Goal: Task Accomplishment & Management: Manage account settings

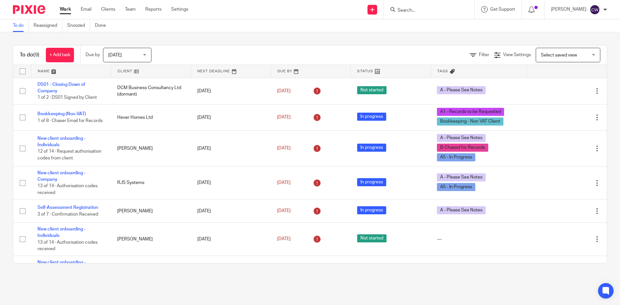
click at [413, 11] on input "Search" at bounding box center [426, 11] width 58 height 6
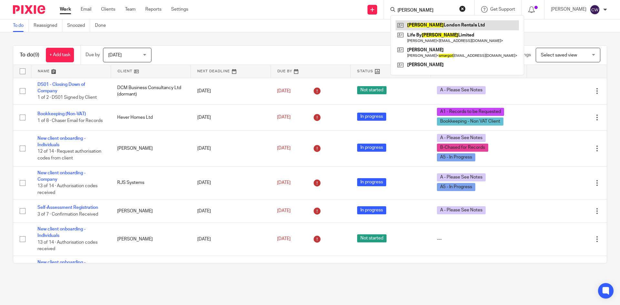
type input "Margot"
click at [420, 21] on link at bounding box center [457, 25] width 123 height 10
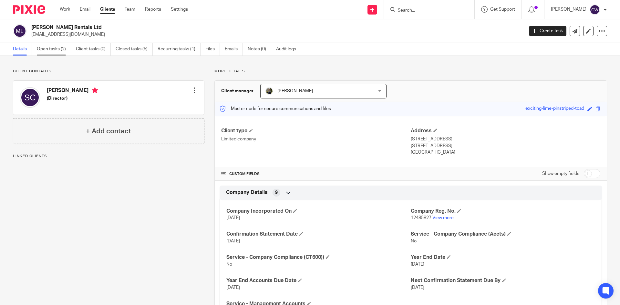
click at [58, 49] on link "Open tasks (2)" at bounding box center [54, 49] width 34 height 13
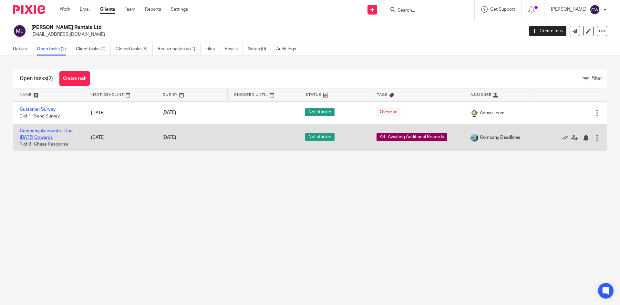
click at [57, 133] on link "Company Accounts - Due [DATE] Onwards" at bounding box center [46, 134] width 53 height 11
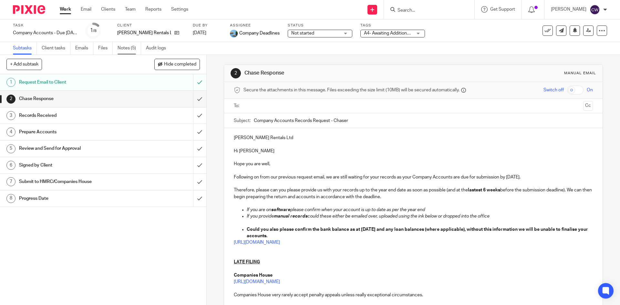
click at [129, 49] on link "Notes (5)" at bounding box center [130, 48] width 24 height 13
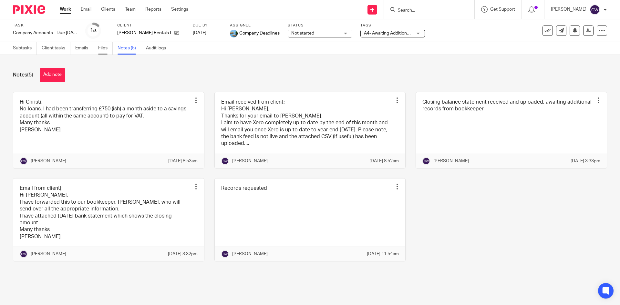
click at [105, 48] on link "Files" at bounding box center [105, 48] width 15 height 13
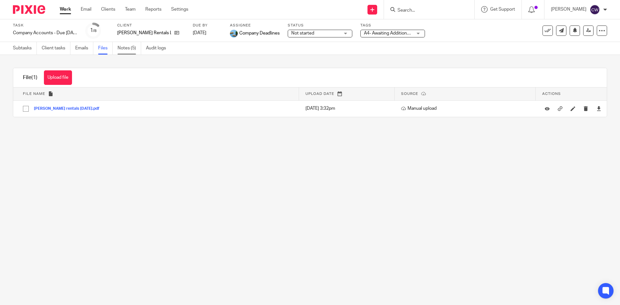
click at [128, 47] on link "Notes (5)" at bounding box center [130, 48] width 24 height 13
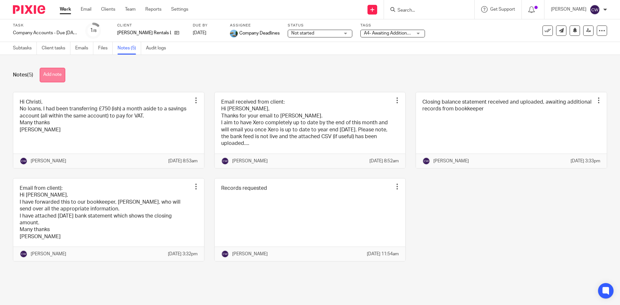
click at [62, 78] on button "Add note" at bounding box center [53, 75] width 26 height 15
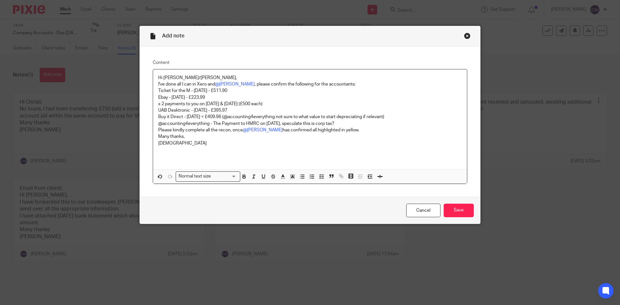
click at [195, 155] on p at bounding box center [309, 156] width 303 height 6
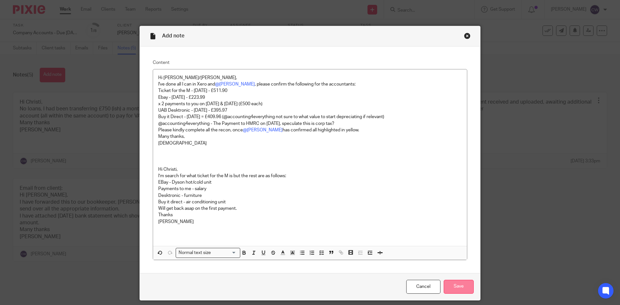
click at [461, 289] on input "Save" at bounding box center [459, 287] width 30 height 14
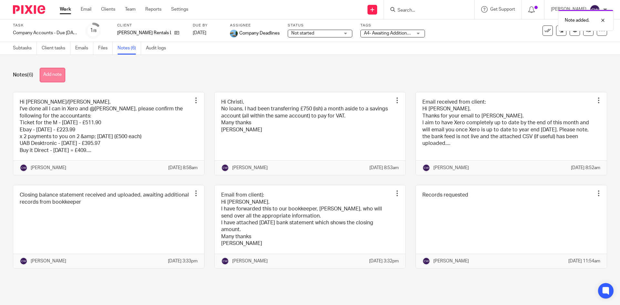
click at [46, 72] on button "Add note" at bounding box center [53, 75] width 26 height 15
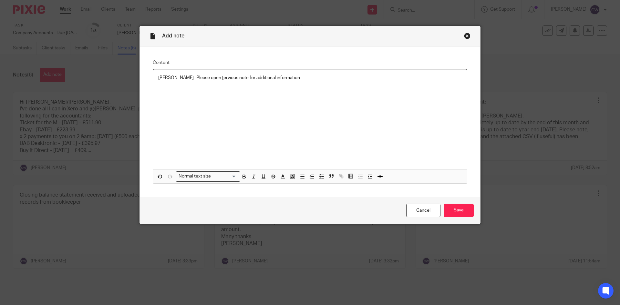
click at [195, 77] on p "Nick- Please open [ervious note for additional information" at bounding box center [309, 78] width 303 height 6
click at [212, 77] on p "Nick- Please open pervious note for additional information" at bounding box center [309, 78] width 303 height 6
click at [450, 208] on input "Save" at bounding box center [459, 211] width 30 height 14
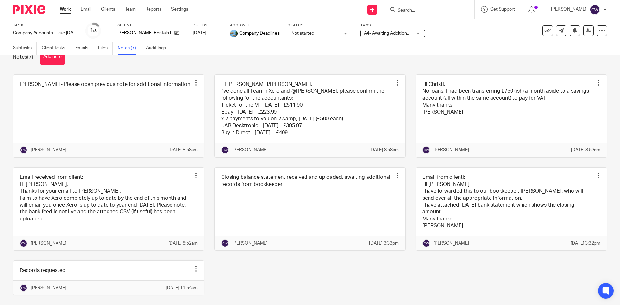
scroll to position [32, 0]
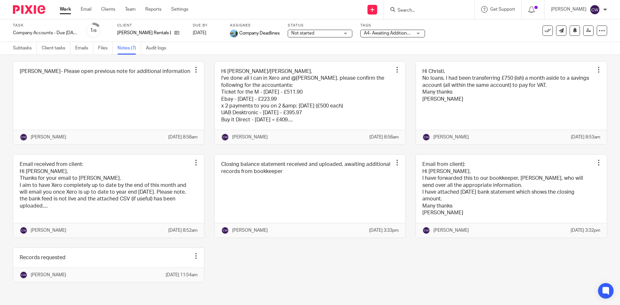
click at [427, 13] on input "Search" at bounding box center [426, 11] width 58 height 6
click at [410, 10] on input "Search" at bounding box center [426, 11] width 58 height 6
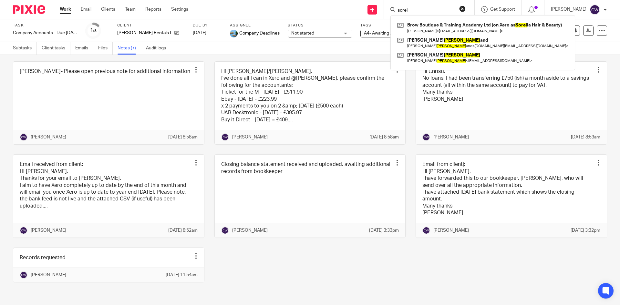
type input "sorel"
drag, startPoint x: 432, startPoint y: 10, endPoint x: 371, endPoint y: 16, distance: 61.3
click at [371, 16] on div "Send new email Create task Add client sorel Brow Boutique & Training Academy Lt…" at bounding box center [409, 9] width 422 height 19
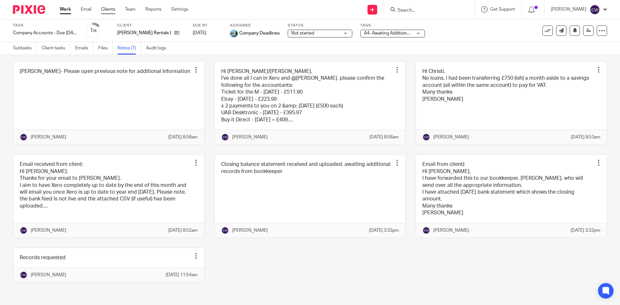
click at [109, 7] on link "Clients" at bounding box center [108, 9] width 14 height 6
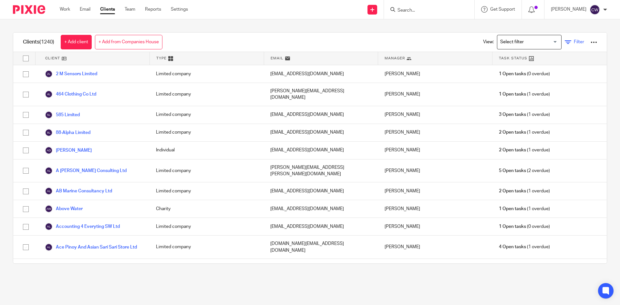
click at [565, 42] on icon at bounding box center [568, 42] width 6 height 6
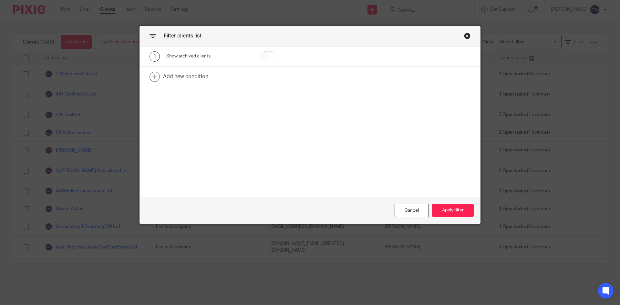
click at [268, 56] on input "checkbox" at bounding box center [268, 55] width 16 height 9
checkbox input "true"
click at [461, 204] on button "Apply filter" at bounding box center [453, 211] width 42 height 14
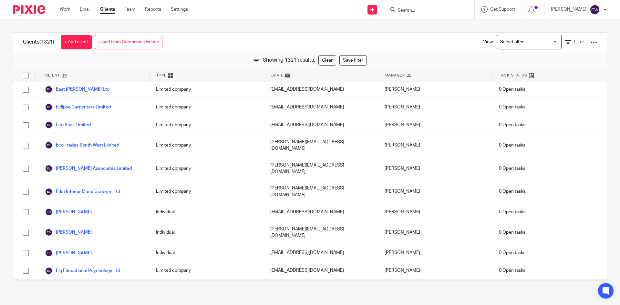
scroll to position [9553, 0]
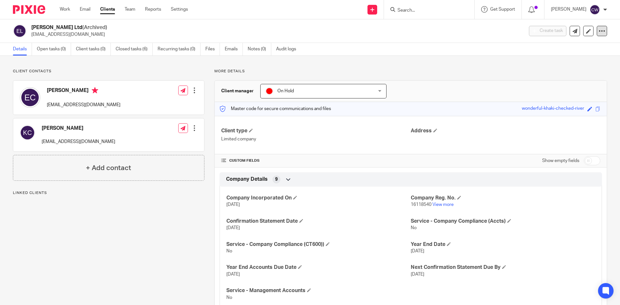
click at [599, 32] on icon at bounding box center [602, 31] width 6 height 6
click at [551, 76] on button "Unarchive client" at bounding box center [561, 75] width 71 height 8
paste input "gpalmer@premier-education.com"
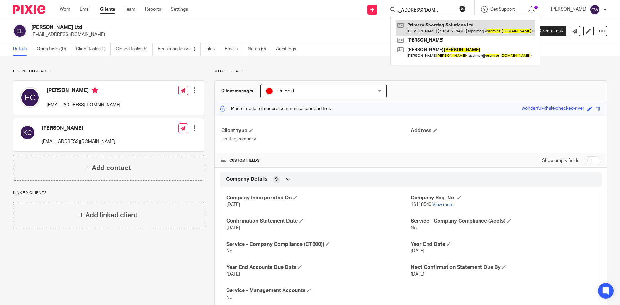
type input "gpalmer@premier-education.com"
click at [432, 33] on link at bounding box center [465, 27] width 139 height 15
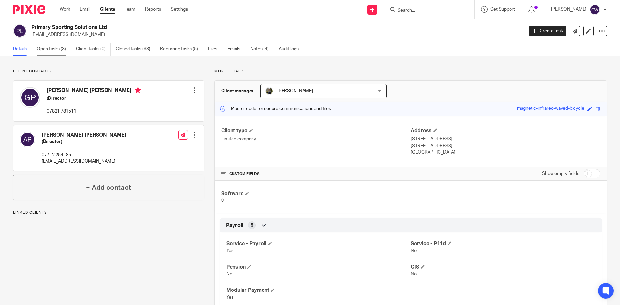
click at [49, 53] on link "Open tasks (3)" at bounding box center [54, 49] width 34 height 13
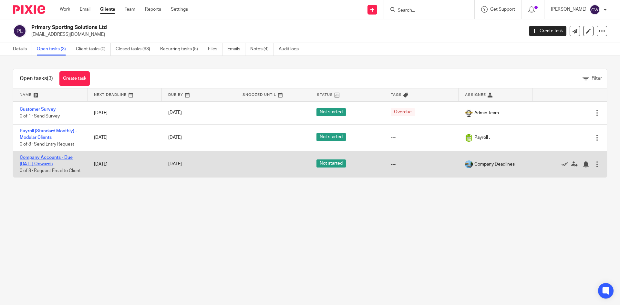
click at [46, 155] on link "Company Accounts - Due [DATE] Onwards" at bounding box center [46, 160] width 53 height 11
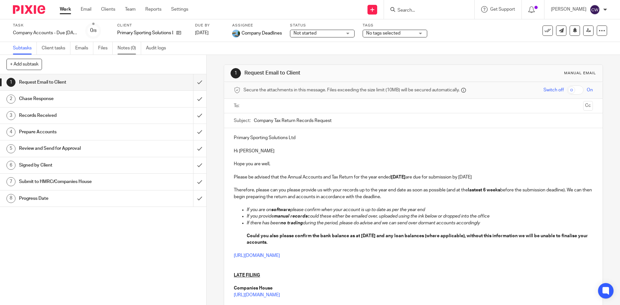
click at [126, 47] on link "Notes (0)" at bounding box center [130, 48] width 24 height 13
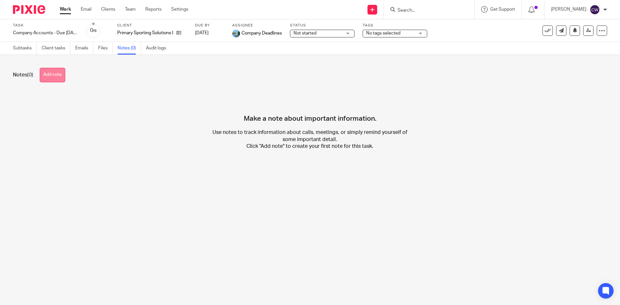
click at [59, 78] on button "Add note" at bounding box center [53, 75] width 26 height 15
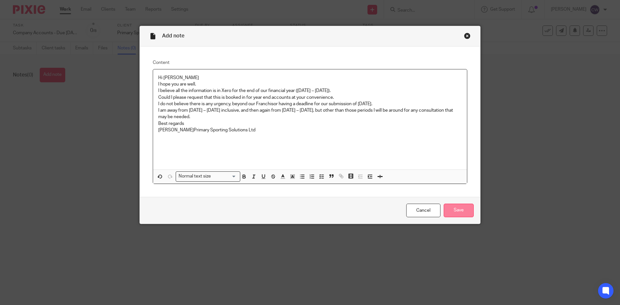
click at [458, 210] on input "Save" at bounding box center [459, 211] width 30 height 14
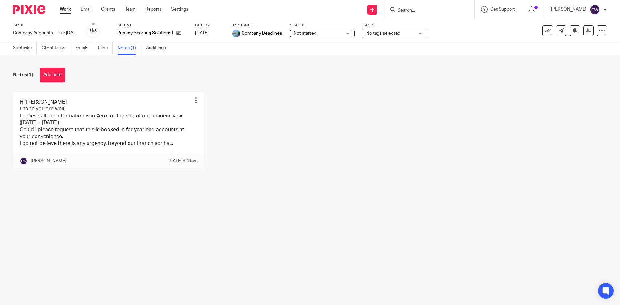
click at [386, 35] on span "No tags selected" at bounding box center [383, 33] width 34 height 5
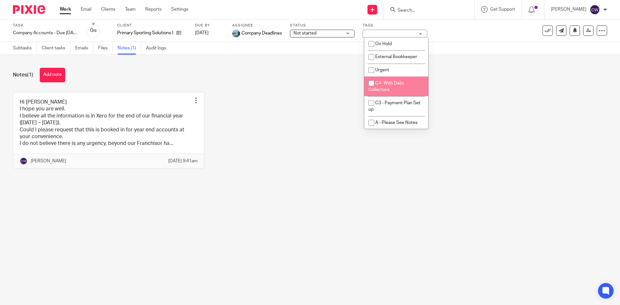
scroll to position [65, 0]
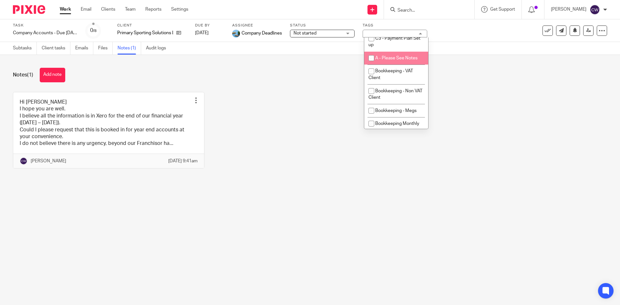
click at [383, 56] on li "A - Please See Notes" at bounding box center [396, 58] width 64 height 13
checkbox input "true"
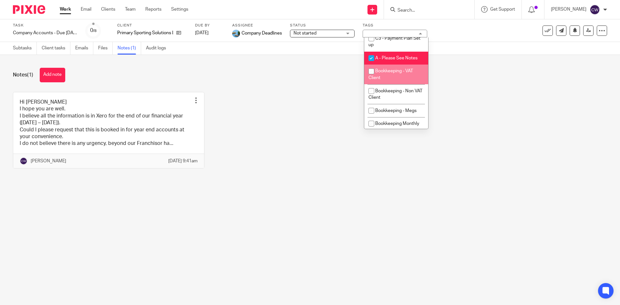
click at [328, 98] on div "Hi Ben I hope you are well. I believe all the information is in Xero for the en…" at bounding box center [305, 135] width 604 height 86
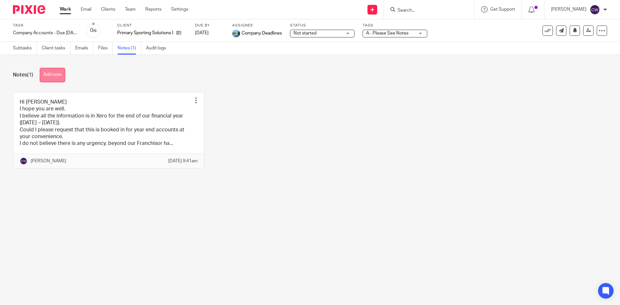
click at [60, 70] on button "Add note" at bounding box center [53, 75] width 26 height 15
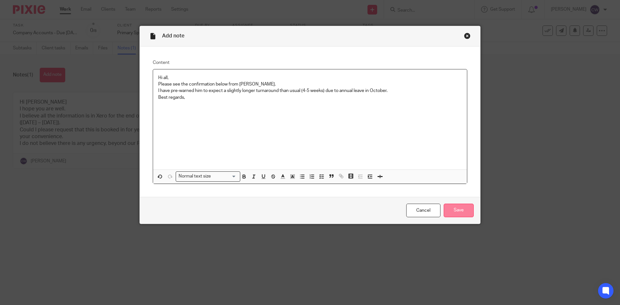
click at [452, 212] on input "Save" at bounding box center [459, 211] width 30 height 14
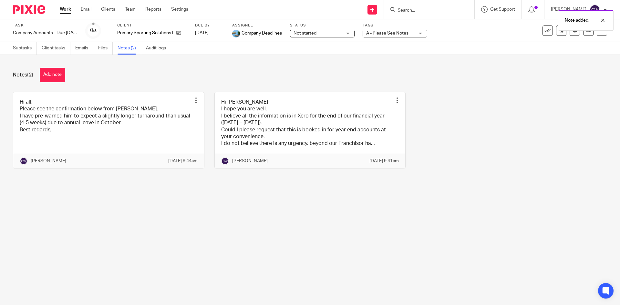
click at [379, 30] on div "Note added." at bounding box center [461, 18] width 303 height 25
click at [583, 34] on link at bounding box center [588, 31] width 10 height 10
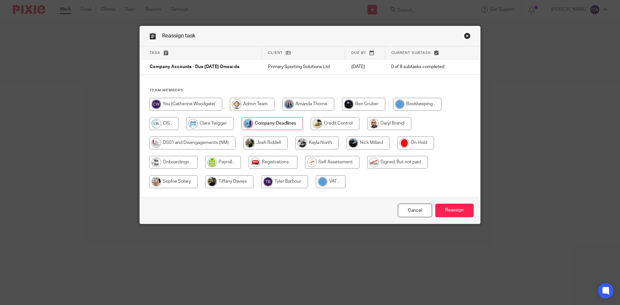
click at [377, 148] on input "radio" at bounding box center [367, 143] width 43 height 13
radio input "true"
click at [463, 208] on input "Reassign" at bounding box center [454, 211] width 38 height 14
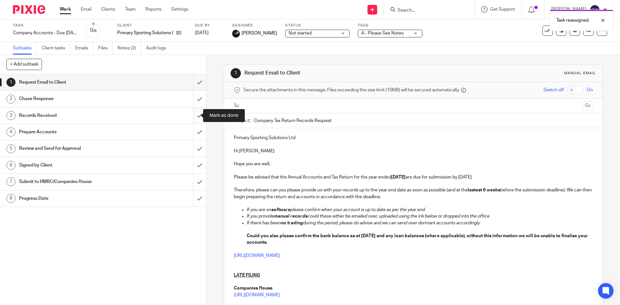
click at [196, 117] on input "submit" at bounding box center [103, 116] width 206 height 16
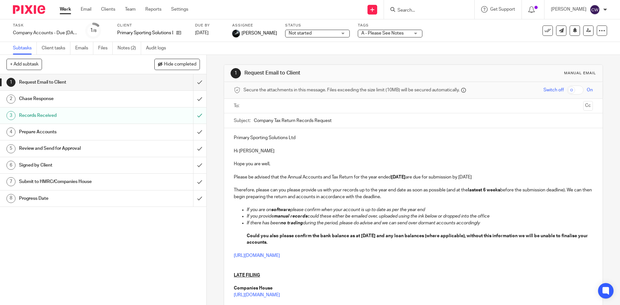
click at [400, 10] on input "Search" at bounding box center [426, 11] width 58 height 6
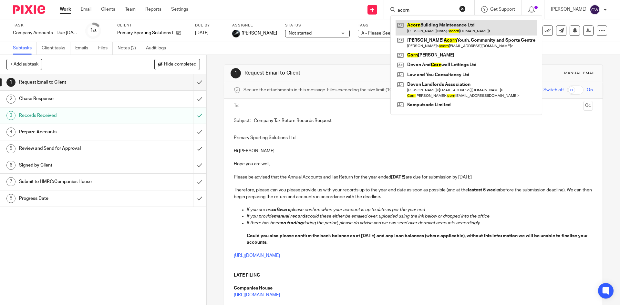
type input "acorn"
click at [411, 24] on link at bounding box center [466, 27] width 141 height 15
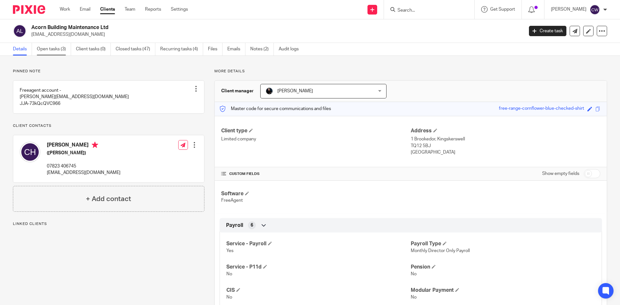
click at [56, 49] on link "Open tasks (3)" at bounding box center [54, 49] width 34 height 13
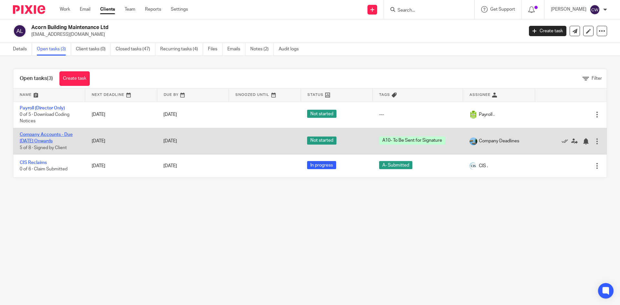
click at [51, 136] on link "Company Accounts - Due [DATE] Onwards" at bounding box center [46, 137] width 53 height 11
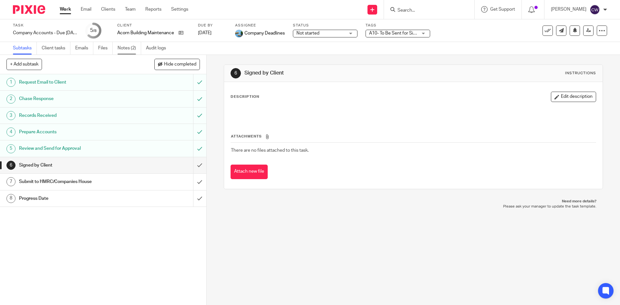
click at [124, 45] on link "Notes (2)" at bounding box center [130, 48] width 24 height 13
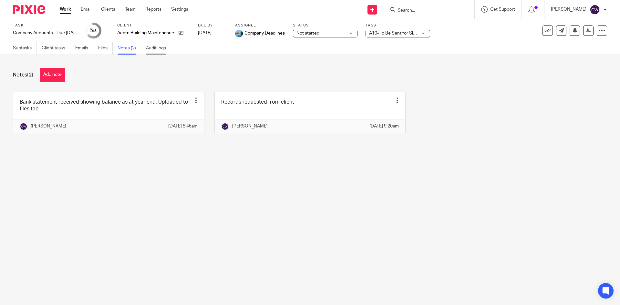
click at [151, 53] on link "Audit logs" at bounding box center [158, 48] width 25 height 13
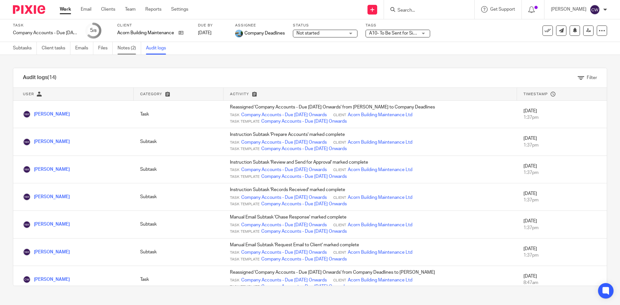
click at [127, 51] on link "Notes (2)" at bounding box center [130, 48] width 24 height 13
click at [424, 12] on input "Search" at bounding box center [426, 11] width 58 height 6
type input "Platform"
click at [414, 30] on link at bounding box center [450, 27] width 109 height 15
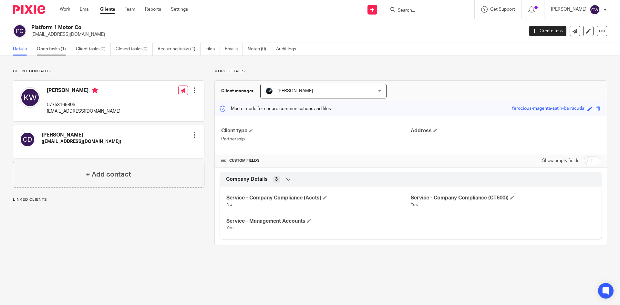
click at [47, 53] on link "Open tasks (1)" at bounding box center [54, 49] width 34 height 13
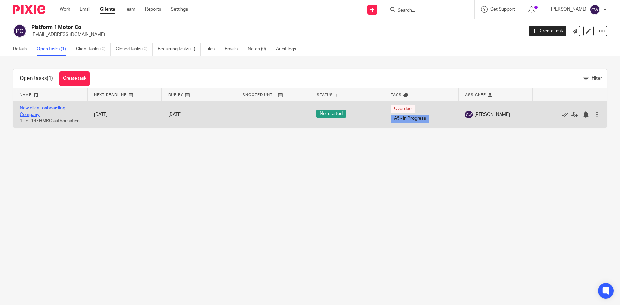
click at [42, 108] on link "New client onboarding - Company" at bounding box center [44, 111] width 48 height 11
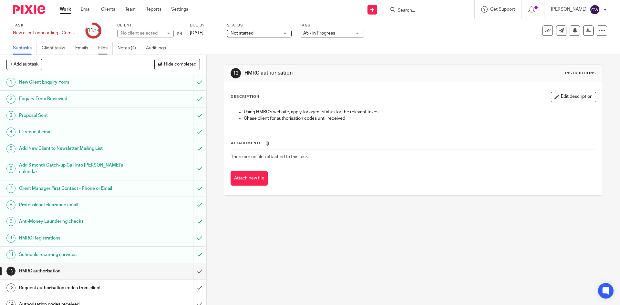
click at [105, 52] on link "Files" at bounding box center [105, 48] width 15 height 13
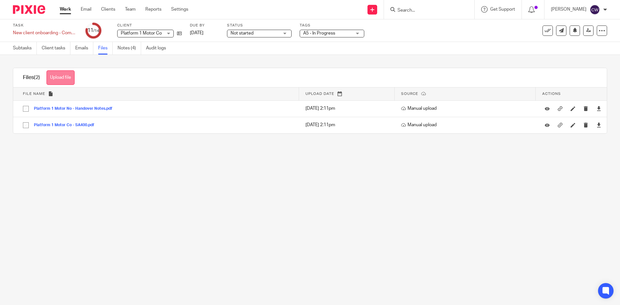
click at [63, 79] on button "Upload file" at bounding box center [60, 77] width 28 height 15
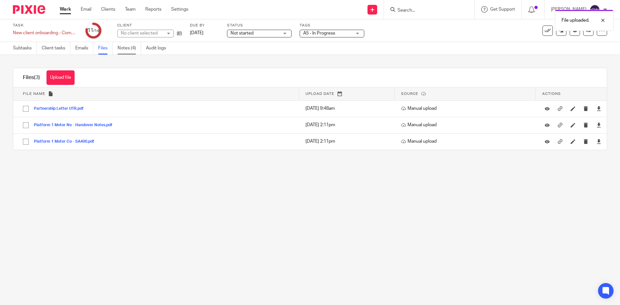
click at [130, 46] on link "Notes (4)" at bounding box center [130, 48] width 24 height 13
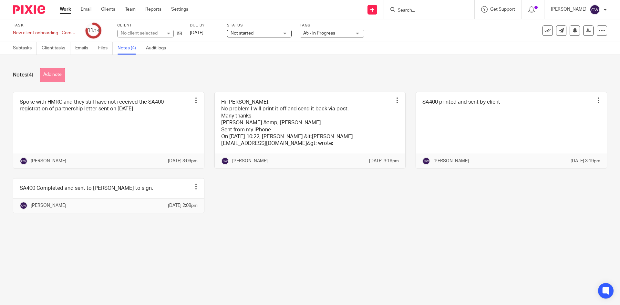
click at [60, 74] on button "Add note" at bounding box center [53, 75] width 26 height 15
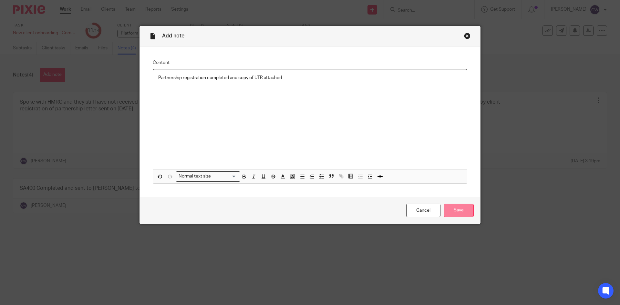
click at [452, 213] on input "Save" at bounding box center [459, 211] width 30 height 14
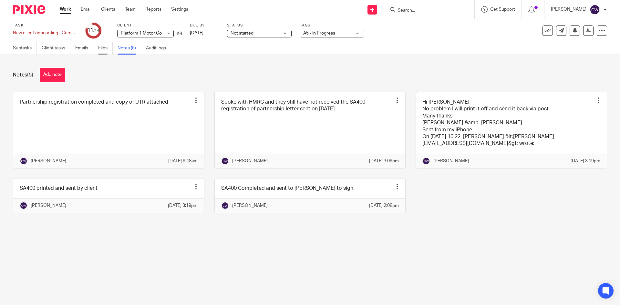
click at [100, 50] on link "Files" at bounding box center [105, 48] width 15 height 13
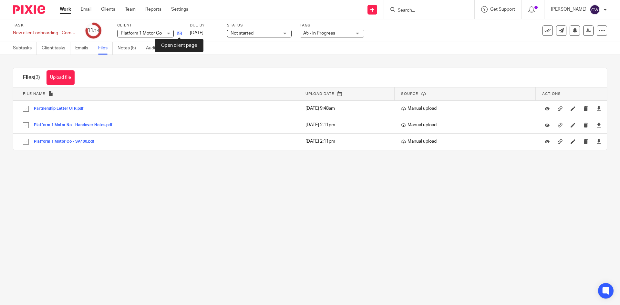
click at [179, 33] on icon at bounding box center [179, 33] width 5 height 5
click at [410, 12] on input "Search" at bounding box center [426, 11] width 58 height 6
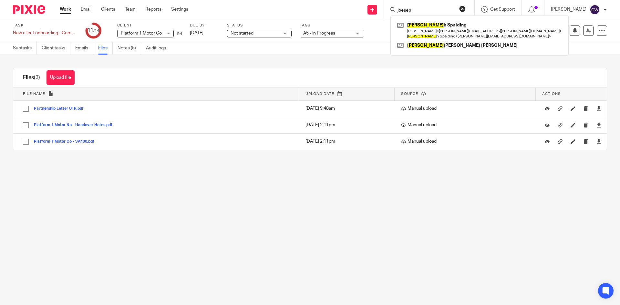
type input "joesep"
click at [420, 43] on link at bounding box center [480, 46] width 168 height 10
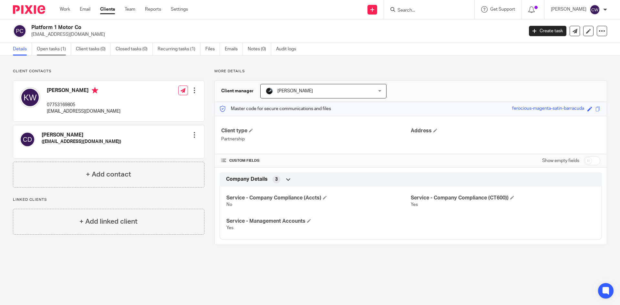
click at [55, 52] on link "Open tasks (1)" at bounding box center [54, 49] width 34 height 13
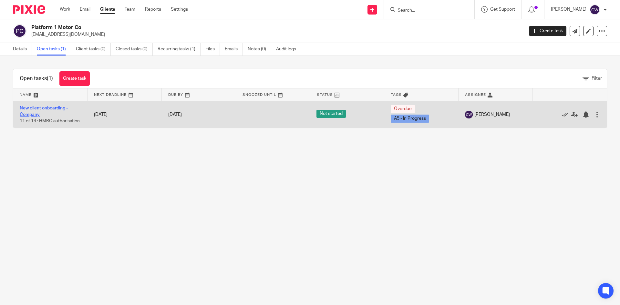
click at [47, 109] on link "New client onboarding - Company" at bounding box center [44, 111] width 48 height 11
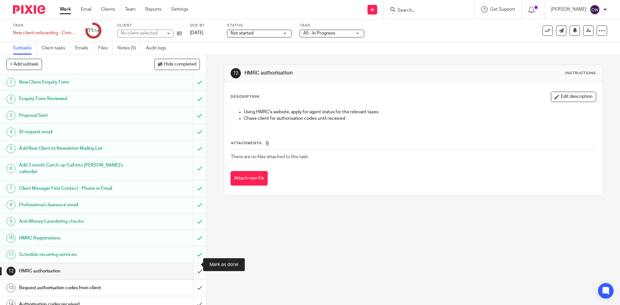
click at [193, 267] on input "submit" at bounding box center [103, 271] width 206 height 16
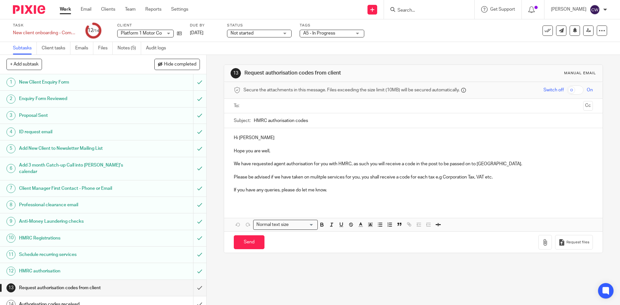
click at [401, 5] on div at bounding box center [429, 9] width 90 height 19
click at [398, 8] on input "Search" at bounding box center [426, 11] width 58 height 6
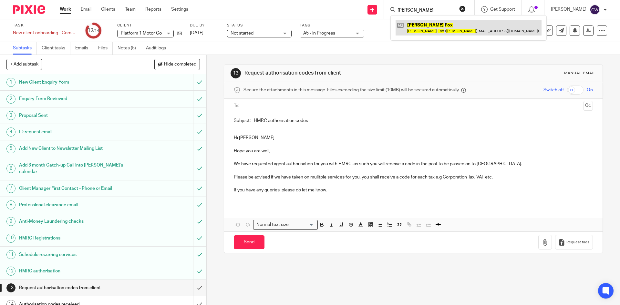
type input "Bailey Fox"
click at [413, 31] on link at bounding box center [469, 27] width 146 height 15
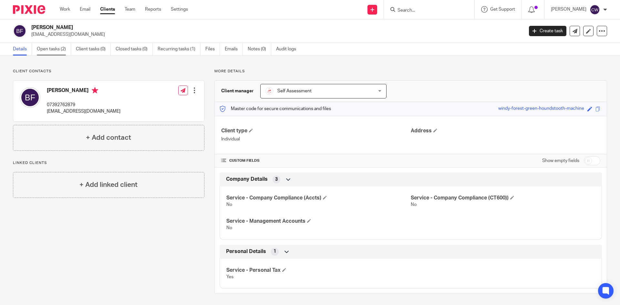
click at [57, 47] on link "Open tasks (2)" at bounding box center [54, 49] width 34 height 13
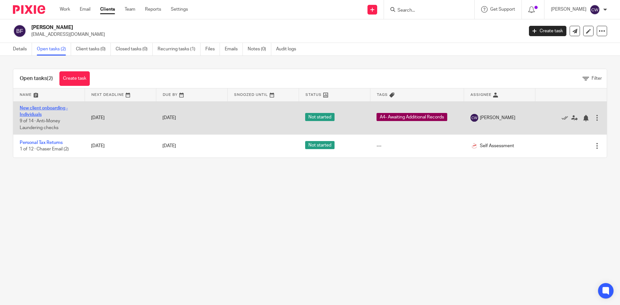
click at [40, 108] on link "New client onboarding - Individuals" at bounding box center [44, 111] width 48 height 11
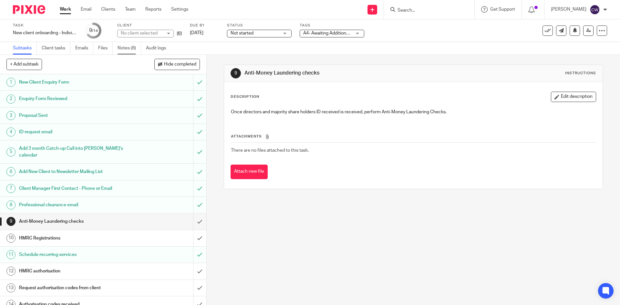
click at [118, 51] on link "Notes (8)" at bounding box center [130, 48] width 24 height 13
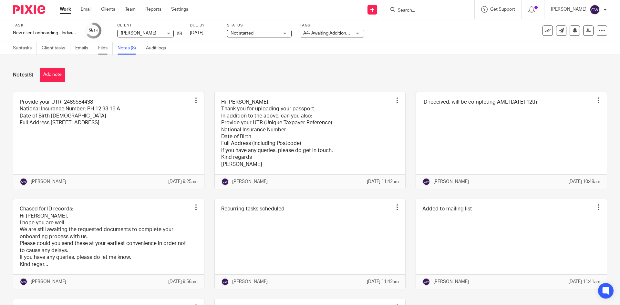
click at [106, 47] on link "Files" at bounding box center [105, 48] width 15 height 13
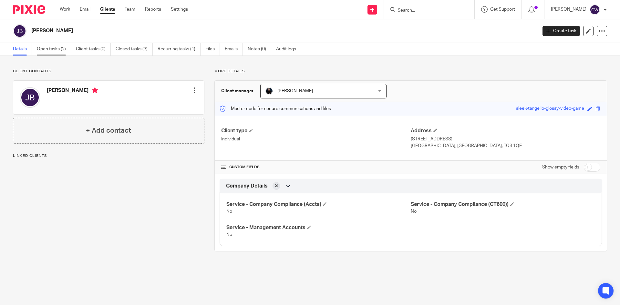
click at [52, 48] on link "Open tasks (2)" at bounding box center [54, 49] width 34 height 13
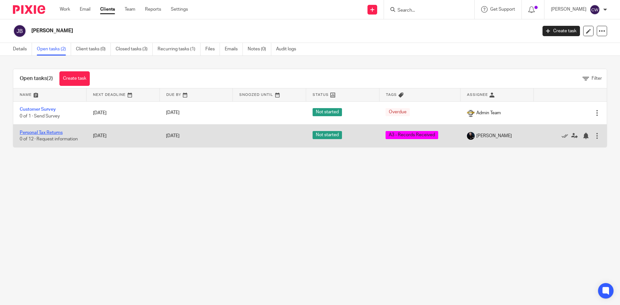
click at [45, 132] on link "Personal Tax Returns" at bounding box center [41, 132] width 43 height 5
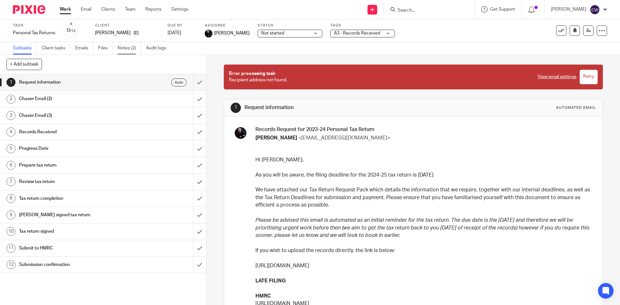
click at [122, 49] on link "Notes (2)" at bounding box center [130, 48] width 24 height 13
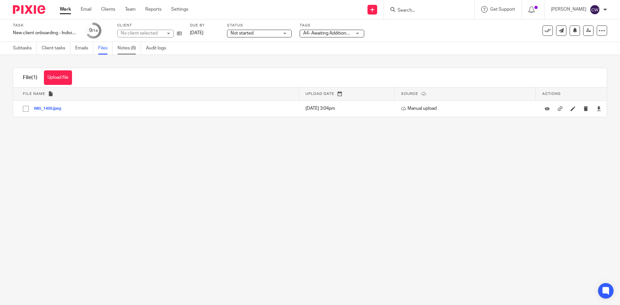
click at [135, 45] on link "Notes (8)" at bounding box center [130, 48] width 24 height 13
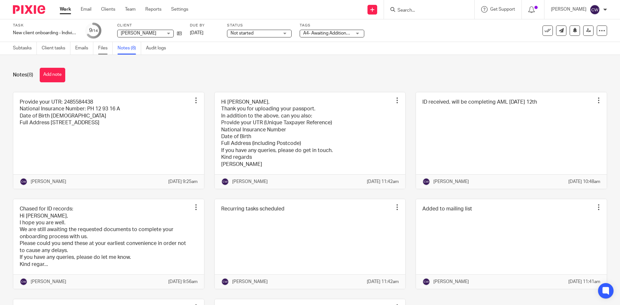
click at [106, 48] on link "Files" at bounding box center [105, 48] width 15 height 13
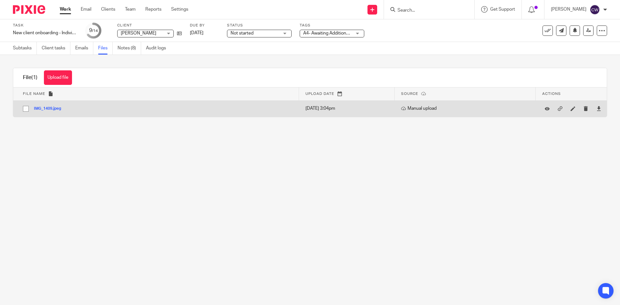
click at [49, 108] on button "IMG_1409.jpeg" at bounding box center [50, 109] width 32 height 5
click at [48, 109] on div "File (1) Upload file Download selected Delete selected File name Upload date So…" at bounding box center [310, 92] width 594 height 49
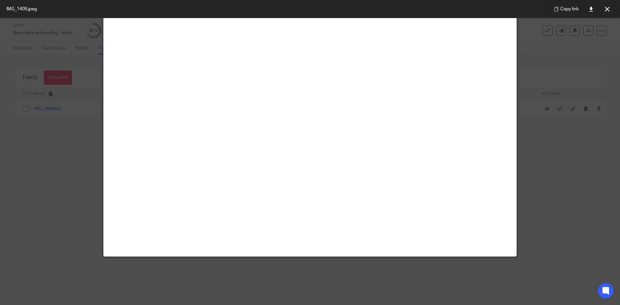
scroll to position [258, 0]
click at [608, 11] on icon at bounding box center [607, 9] width 5 height 5
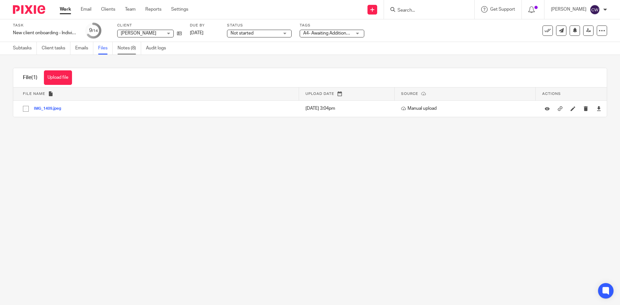
click at [125, 49] on link "Notes (8)" at bounding box center [130, 48] width 24 height 13
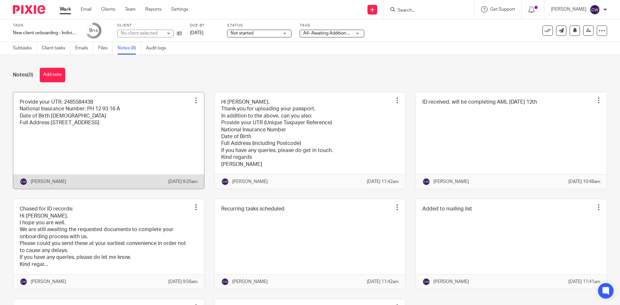
click at [100, 151] on link at bounding box center [108, 140] width 191 height 97
click at [99, 151] on link at bounding box center [108, 140] width 191 height 97
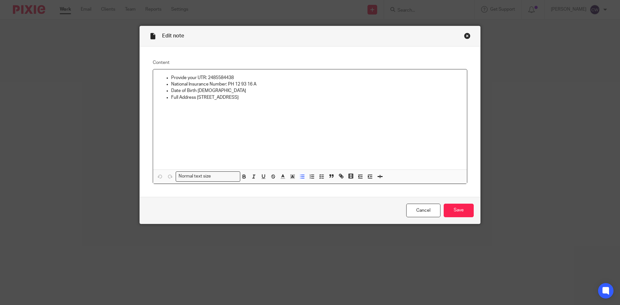
drag, startPoint x: 222, startPoint y: 96, endPoint x: 240, endPoint y: 96, distance: 18.1
click at [240, 96] on p "Full Address [STREET_ADDRESS]" at bounding box center [316, 97] width 291 height 6
copy p "TQ46AY"
click at [280, 119] on div "Provide your UTR: 2485584438 National Insurance Number: PH 12 93 16 A Date of B…" at bounding box center [310, 119] width 314 height 100
click at [456, 209] on input "Save" at bounding box center [459, 211] width 30 height 14
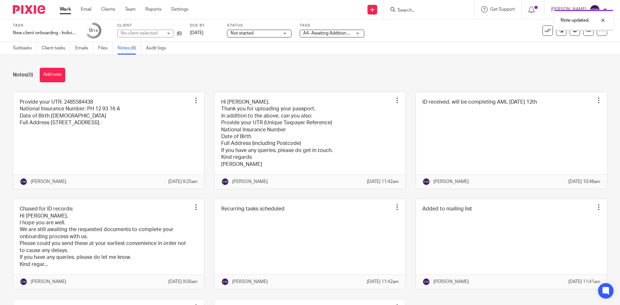
click at [63, 78] on button "Add note" at bounding box center [53, 75] width 26 height 15
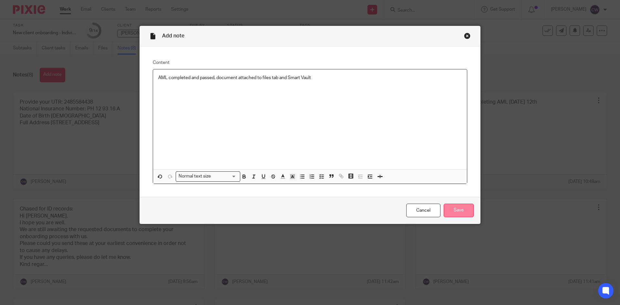
click at [466, 214] on input "Save" at bounding box center [459, 211] width 30 height 14
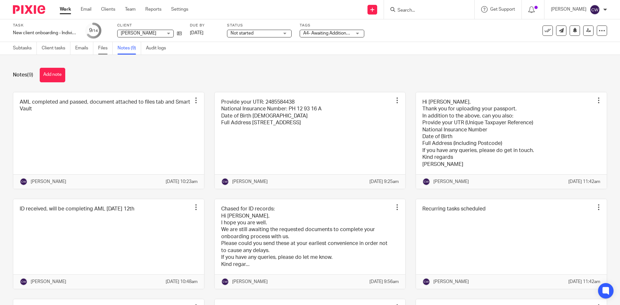
click at [101, 47] on link "Files" at bounding box center [105, 48] width 15 height 13
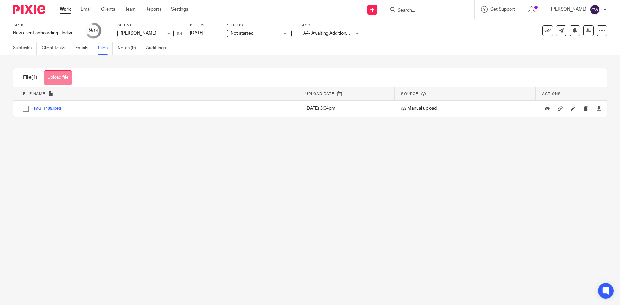
click at [59, 77] on button "Upload file" at bounding box center [58, 77] width 28 height 15
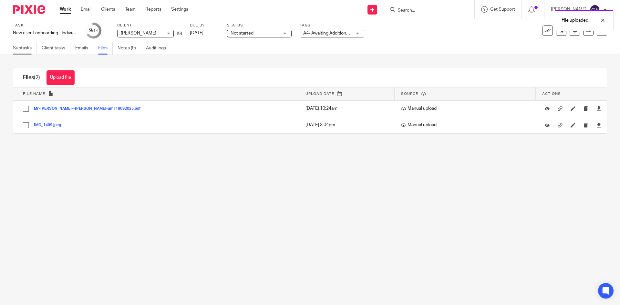
click at [27, 47] on link "Subtasks" at bounding box center [25, 48] width 24 height 13
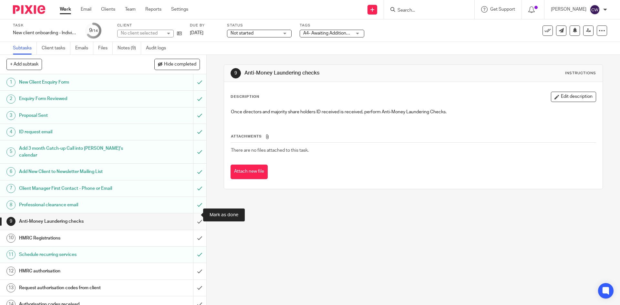
click at [187, 216] on input "submit" at bounding box center [103, 221] width 206 height 16
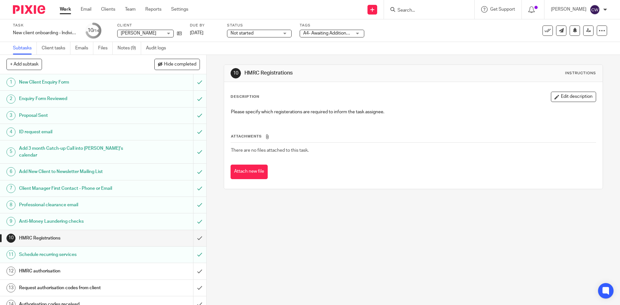
click at [118, 47] on ul "Subtasks Client tasks Emails Files Notes (9) Audit logs" at bounding box center [94, 48] width 163 height 13
click at [124, 49] on link "Notes (9)" at bounding box center [130, 48] width 24 height 13
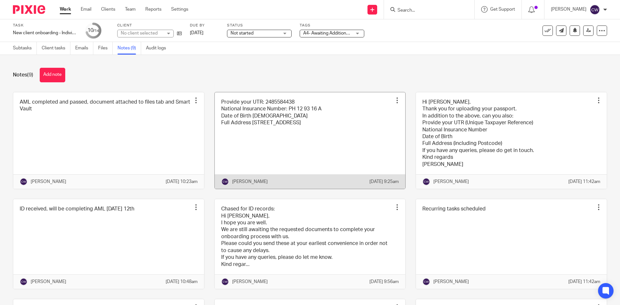
click at [242, 136] on link at bounding box center [310, 140] width 191 height 97
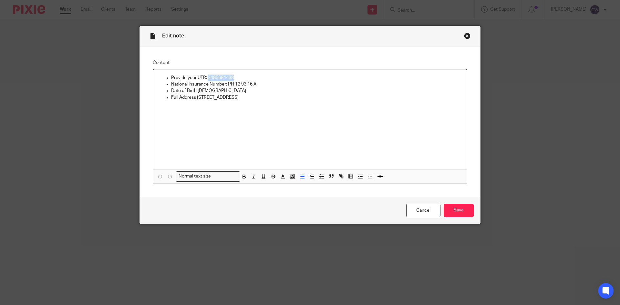
drag, startPoint x: 205, startPoint y: 77, endPoint x: 232, endPoint y: 78, distance: 26.5
click at [232, 78] on p "Provide your UTR: 2485584438" at bounding box center [316, 78] width 291 height 6
copy p "2485584438"
click at [277, 120] on div "Provide your UTR: 2485584438 National Insurance Number: PH 12 93 16 A Date of B…" at bounding box center [310, 119] width 314 height 100
drag, startPoint x: 195, startPoint y: 98, endPoint x: 222, endPoint y: 99, distance: 27.1
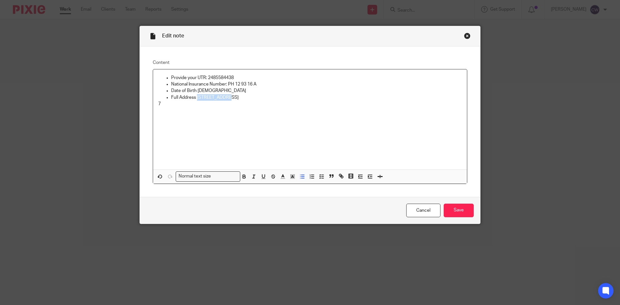
click at [222, 99] on p "Full Address 7 beach road TQ46AY" at bounding box center [316, 97] width 291 height 6
copy p "7 beach road"
click at [299, 108] on div "Provide your UTR: 2485584438 National Insurance Number: PH 12 93 16 A Date of B…" at bounding box center [310, 119] width 314 height 100
drag, startPoint x: 222, startPoint y: 97, endPoint x: 239, endPoint y: 96, distance: 16.8
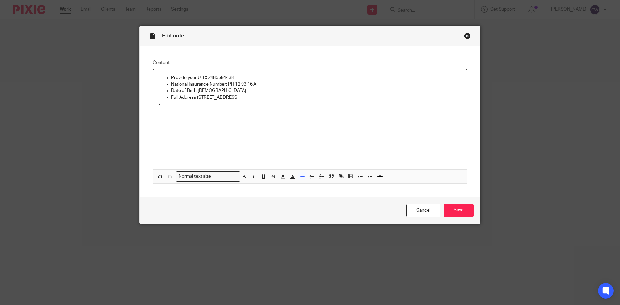
click at [239, 96] on p "Full Address 7 beach road TQ46AY" at bounding box center [316, 97] width 291 height 6
copy p "TQ46AY"
drag, startPoint x: 462, startPoint y: 210, endPoint x: 456, endPoint y: 210, distance: 6.8
click at [462, 210] on input "Save" at bounding box center [459, 211] width 30 height 14
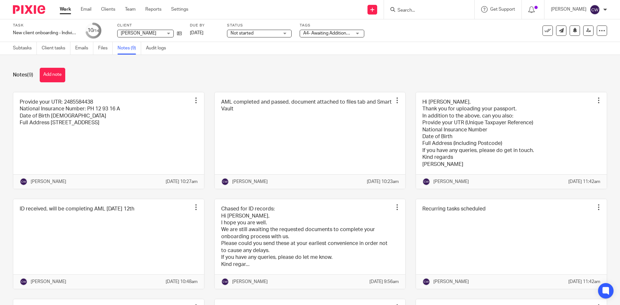
click at [340, 35] on span "A4- Awaiting Additional Records" at bounding box center [335, 33] width 64 height 5
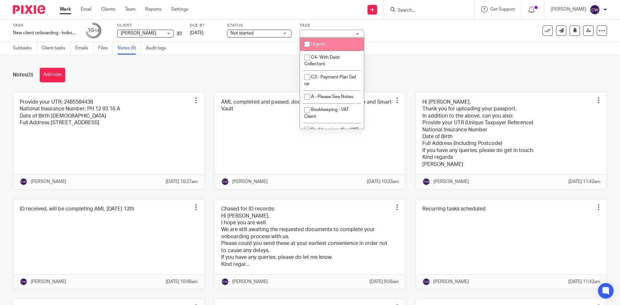
scroll to position [65, 0]
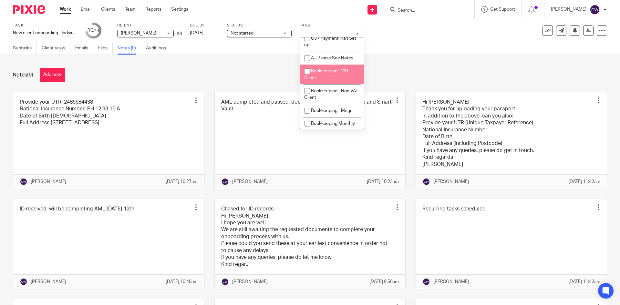
drag, startPoint x: 398, startPoint y: 69, endPoint x: 389, endPoint y: 64, distance: 10.2
click at [396, 69] on div "Notes (9) Add note" at bounding box center [310, 75] width 594 height 15
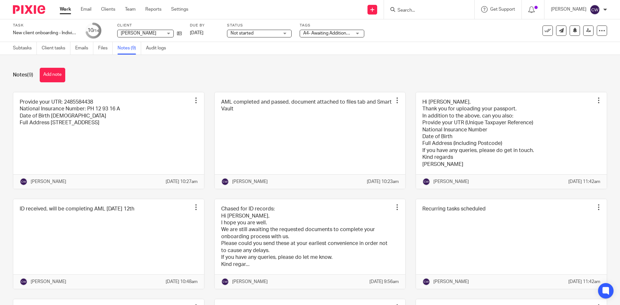
click at [358, 35] on div "A4- Awaiting Additional Records" at bounding box center [332, 34] width 65 height 8
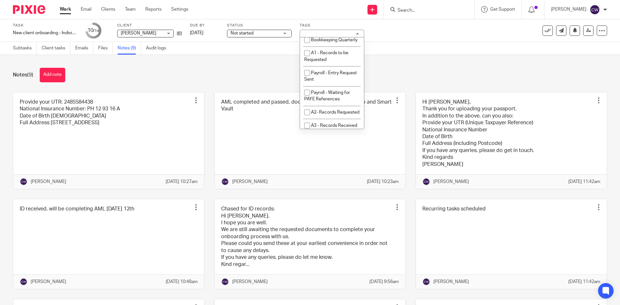
scroll to position [258, 0]
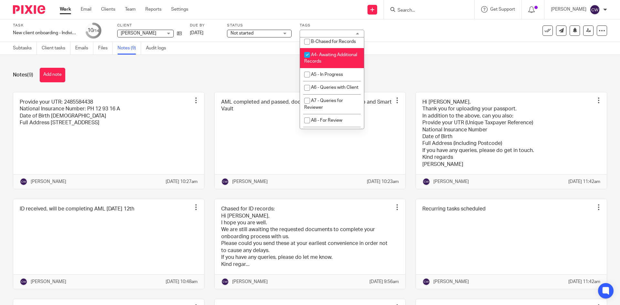
click at [324, 64] on span "A4- Awaiting Additional Records" at bounding box center [330, 58] width 53 height 11
checkbox input "false"
click at [335, 81] on li "A5 - In Progress" at bounding box center [332, 74] width 64 height 13
checkbox input "true"
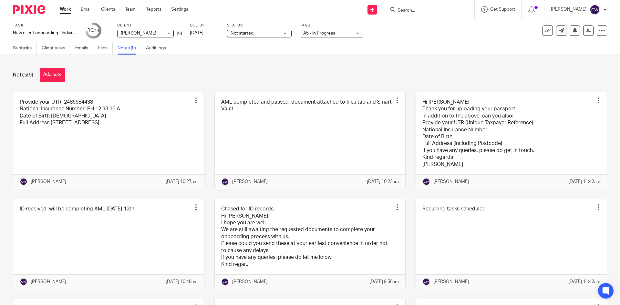
click at [410, 68] on div "Notes (9) Add note" at bounding box center [310, 75] width 594 height 15
click at [53, 76] on button "Add note" at bounding box center [53, 75] width 26 height 15
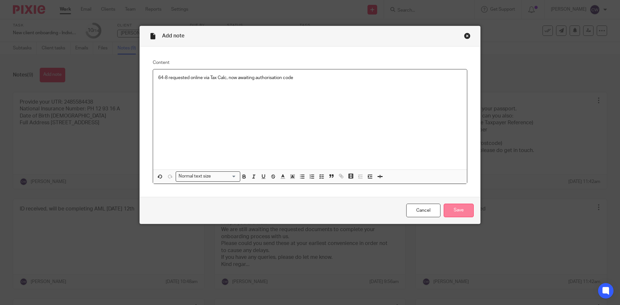
click at [459, 211] on input "Save" at bounding box center [459, 211] width 30 height 14
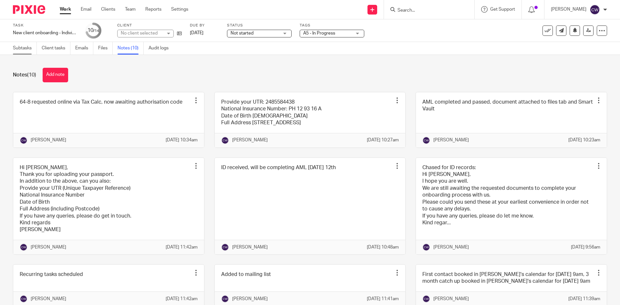
click at [15, 49] on link "Subtasks" at bounding box center [25, 48] width 24 height 13
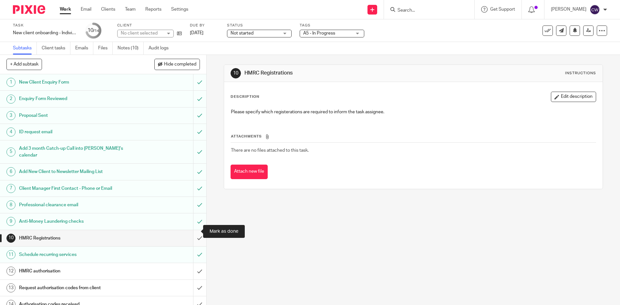
click at [194, 230] on input "submit" at bounding box center [103, 238] width 206 height 16
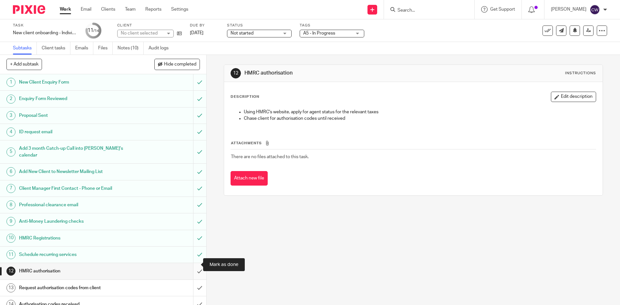
click at [195, 263] on input "submit" at bounding box center [103, 271] width 206 height 16
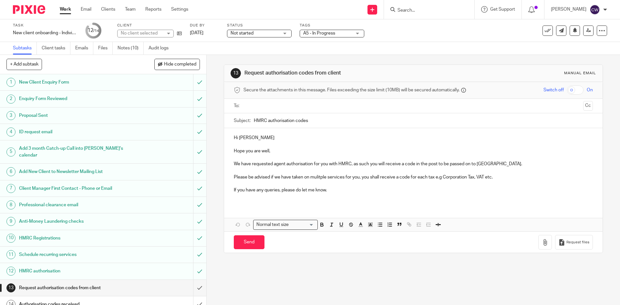
click at [277, 105] on input "text" at bounding box center [413, 105] width 334 height 7
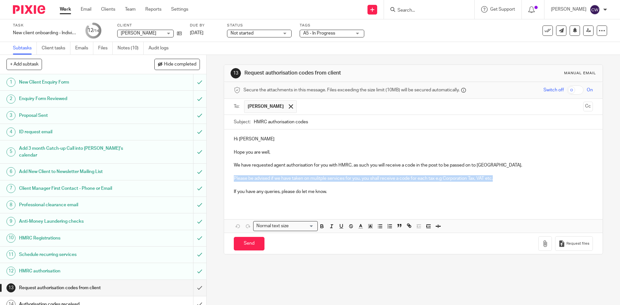
drag, startPoint x: 233, startPoint y: 178, endPoint x: 531, endPoint y: 180, distance: 298.0
click at [531, 180] on p "Please be advised if we have taken on mulitple services for you, you shall rece…" at bounding box center [413, 178] width 359 height 6
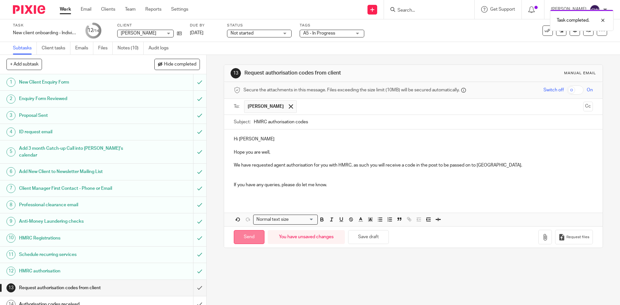
click at [235, 236] on input "Send" at bounding box center [249, 237] width 31 height 14
type input "Sent"
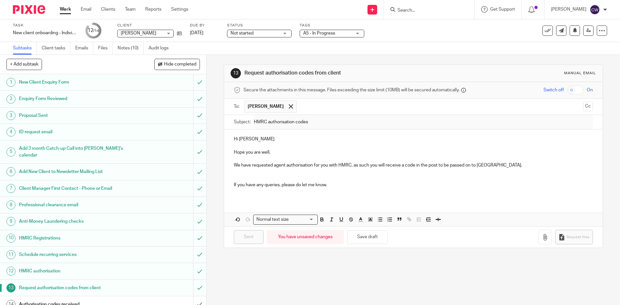
click at [413, 5] on div at bounding box center [429, 9] width 90 height 19
click at [413, 12] on input "Search" at bounding box center [426, 11] width 58 height 6
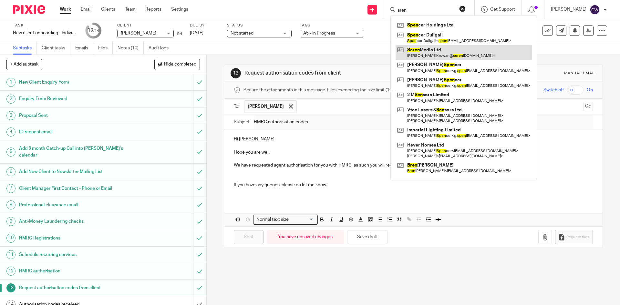
type input "sren"
click at [440, 55] on link at bounding box center [464, 52] width 136 height 15
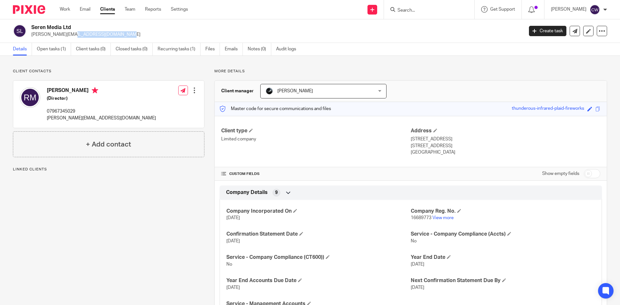
drag, startPoint x: 31, startPoint y: 34, endPoint x: 113, endPoint y: 37, distance: 82.1
click at [113, 37] on p "rowan@serenmedia.co.uk" at bounding box center [275, 34] width 488 height 6
copy p "rowan@serenmedia.co.uk"
click at [52, 45] on link "Open tasks (1)" at bounding box center [54, 49] width 34 height 13
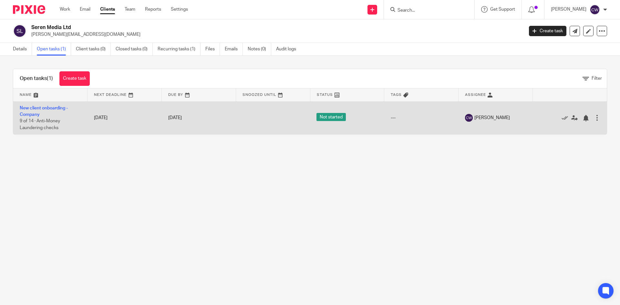
click at [46, 104] on td "New client onboarding - Company 9 of 14 · Anti-Money Laundering checks" at bounding box center [50, 117] width 74 height 33
click at [47, 107] on link "New client onboarding - Company" at bounding box center [44, 111] width 48 height 11
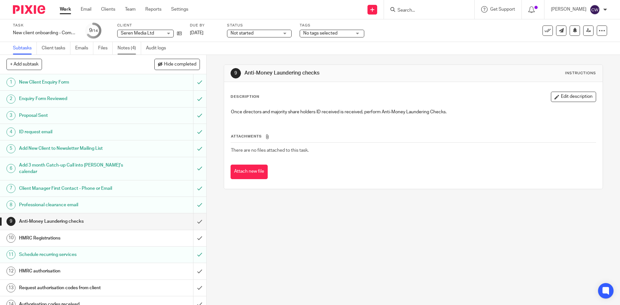
click at [119, 50] on link "Notes (4)" at bounding box center [130, 48] width 24 height 13
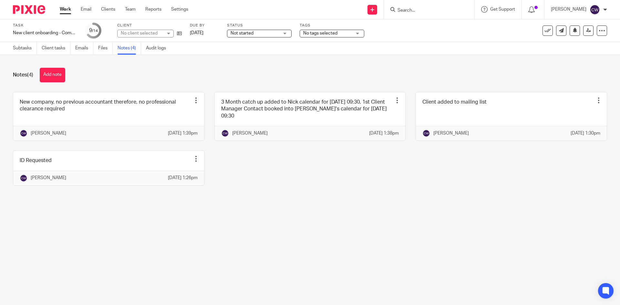
drag, startPoint x: 58, startPoint y: 73, endPoint x: 89, endPoint y: 80, distance: 31.8
click at [62, 72] on button "Add note" at bounding box center [53, 75] width 26 height 15
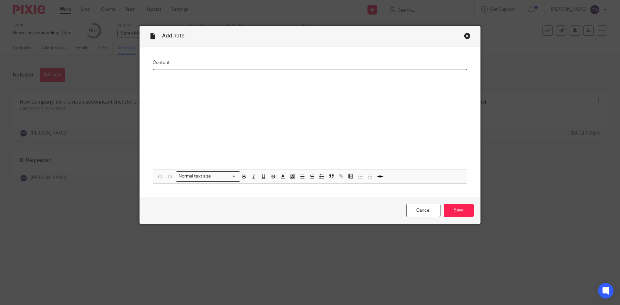
click at [467, 37] on div "Close this dialog window" at bounding box center [467, 36] width 6 height 6
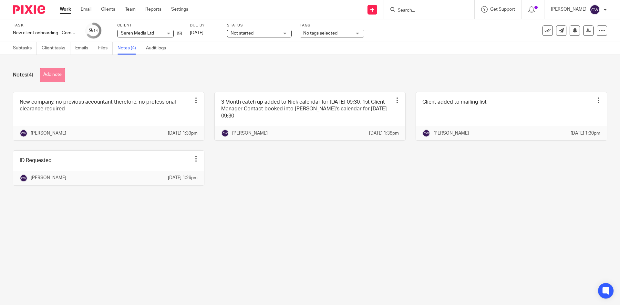
click at [45, 74] on button "Add note" at bounding box center [53, 75] width 26 height 15
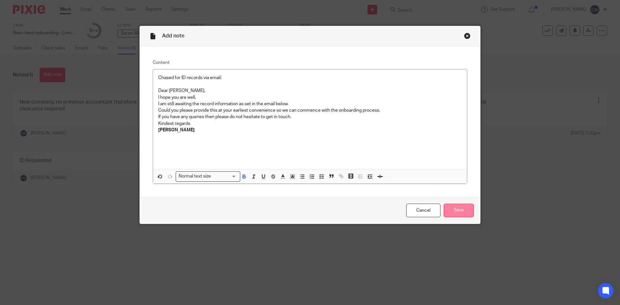
click at [454, 208] on input "Save" at bounding box center [459, 211] width 30 height 14
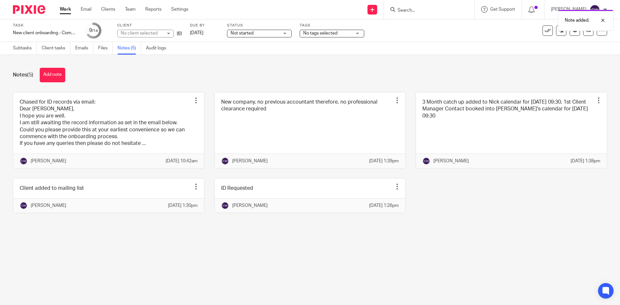
click at [350, 32] on span "No tags selected" at bounding box center [327, 33] width 48 height 7
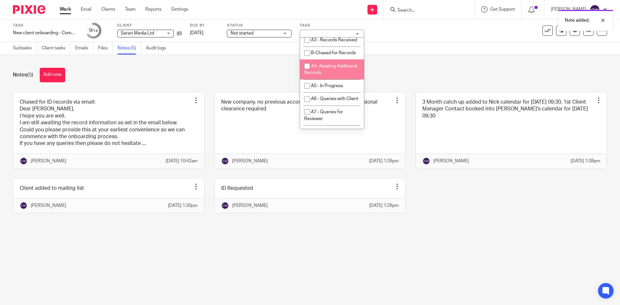
scroll to position [258, 0]
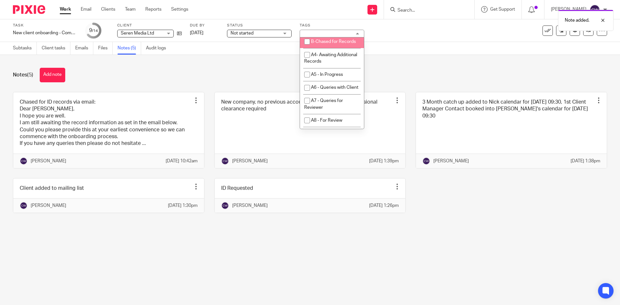
click at [329, 44] on span "B-Chased for Records" at bounding box center [333, 41] width 45 height 5
checkbox input "true"
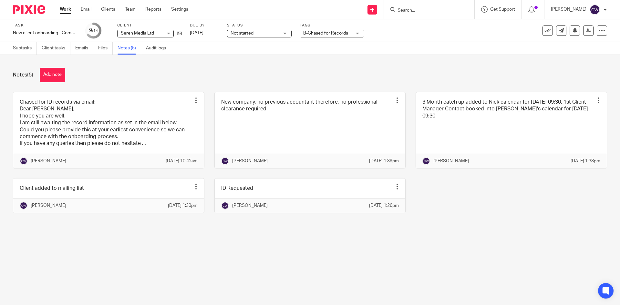
click at [433, 68] on div "Notes (5) Add note" at bounding box center [310, 75] width 594 height 15
click at [416, 8] on input "Search" at bounding box center [426, 11] width 58 height 6
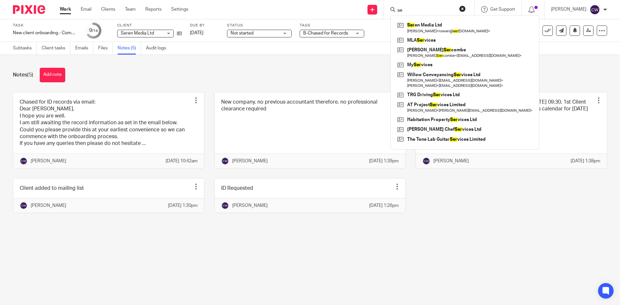
type input "s"
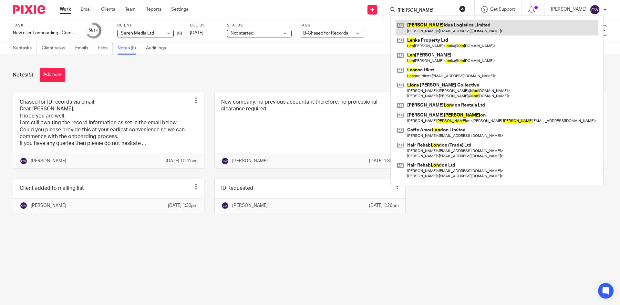
type input "Leon"
click at [438, 32] on link at bounding box center [497, 27] width 203 height 15
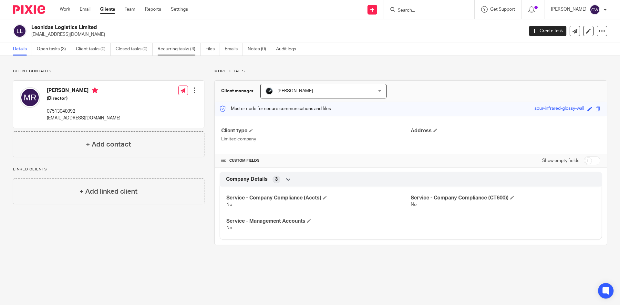
click at [170, 51] on link "Recurring tasks (4)" at bounding box center [179, 49] width 43 height 13
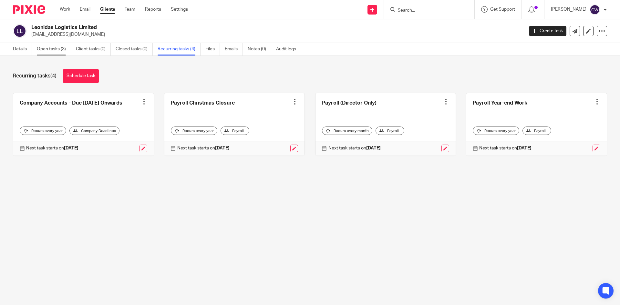
click at [49, 48] on link "Open tasks (3)" at bounding box center [54, 49] width 34 height 13
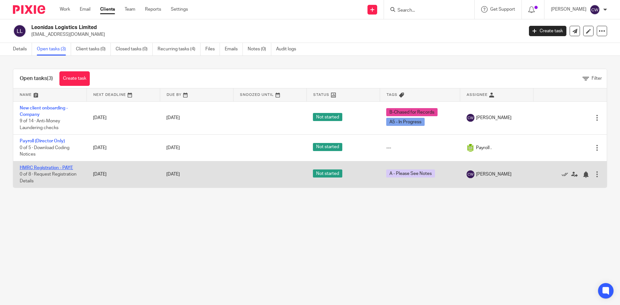
click at [67, 169] on link "HMRC Registration - PAYE" at bounding box center [46, 168] width 53 height 5
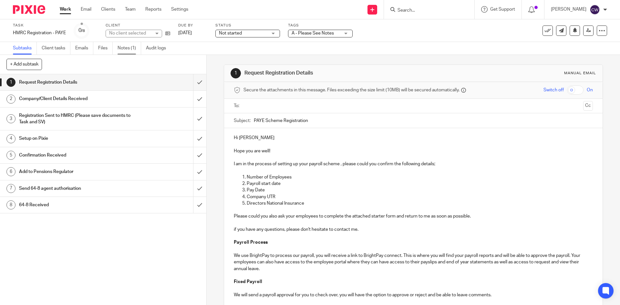
click at [124, 47] on link "Notes (1)" at bounding box center [130, 48] width 24 height 13
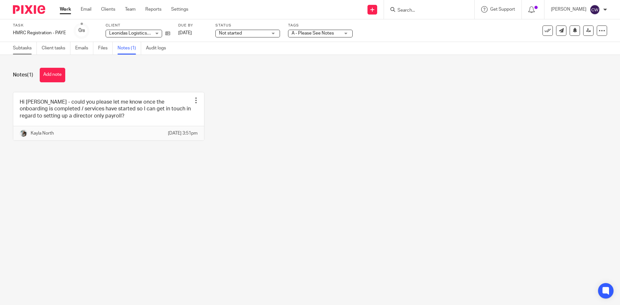
click at [24, 46] on link "Subtasks" at bounding box center [25, 48] width 24 height 13
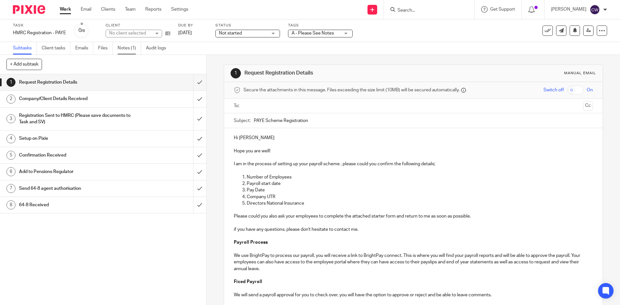
click at [132, 45] on link "Notes (1)" at bounding box center [130, 48] width 24 height 13
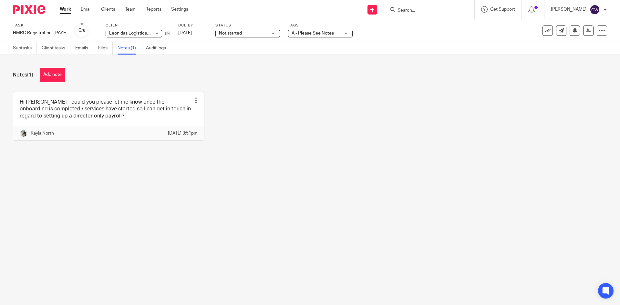
click at [122, 49] on link "Notes (1)" at bounding box center [130, 48] width 24 height 13
click at [164, 32] on link at bounding box center [166, 33] width 8 height 6
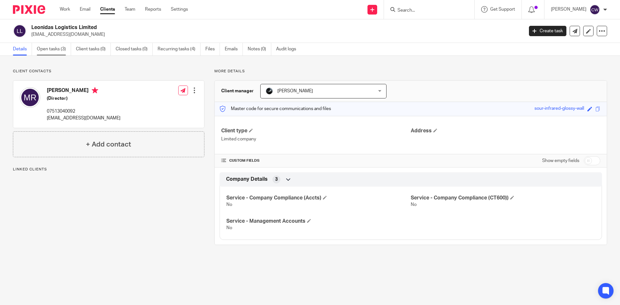
click at [57, 52] on link "Open tasks (3)" at bounding box center [54, 49] width 34 height 13
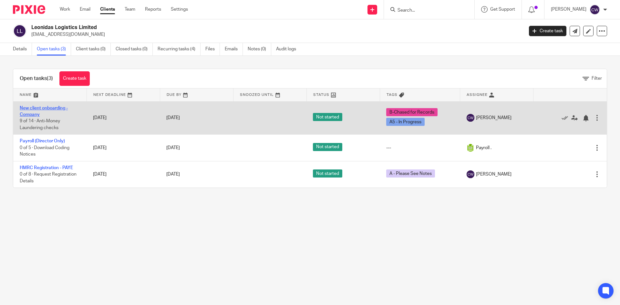
click at [46, 108] on link "New client onboarding - Company" at bounding box center [44, 111] width 48 height 11
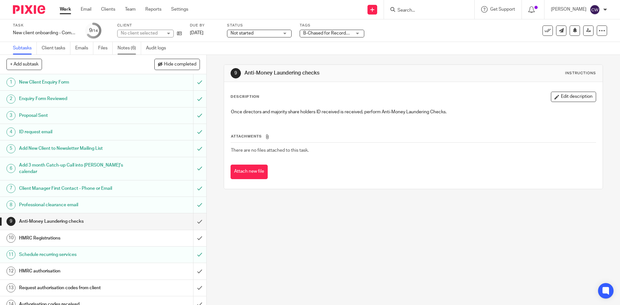
click at [135, 45] on link "Notes (6)" at bounding box center [130, 48] width 24 height 13
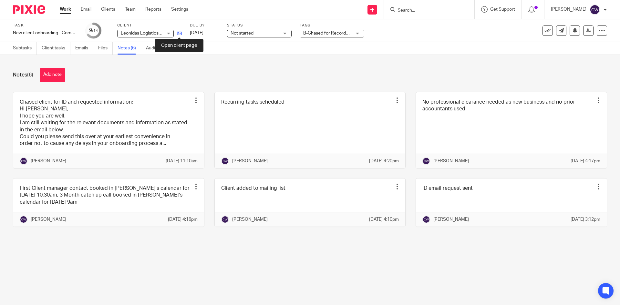
click at [180, 35] on icon at bounding box center [179, 33] width 5 height 5
click at [407, 9] on input "Search" at bounding box center [426, 11] width 58 height 6
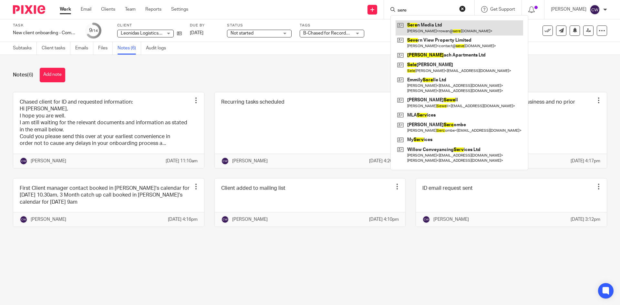
type input "sere"
click at [415, 30] on link at bounding box center [460, 27] width 128 height 15
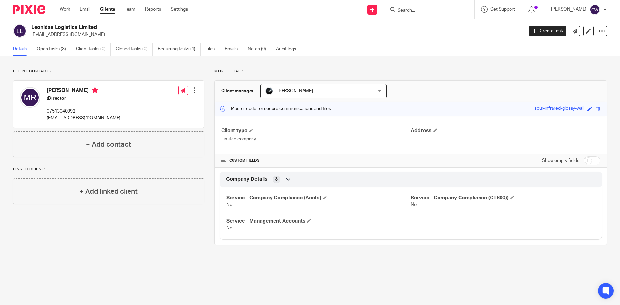
drag, startPoint x: 31, startPoint y: 34, endPoint x: 79, endPoint y: 38, distance: 48.3
click at [79, 38] on div "Leonidas Logistics Limited [EMAIL_ADDRESS][DOMAIN_NAME] Create task Update from…" at bounding box center [310, 31] width 620 height 24
copy p "[EMAIL_ADDRESS][DOMAIN_NAME]"
click at [63, 47] on link "Open tasks (3)" at bounding box center [54, 49] width 34 height 13
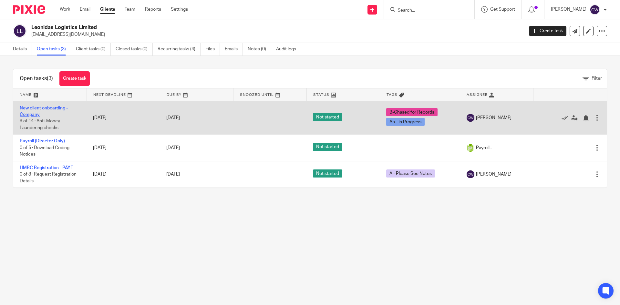
click at [42, 107] on link "New client onboarding - Company" at bounding box center [44, 111] width 48 height 11
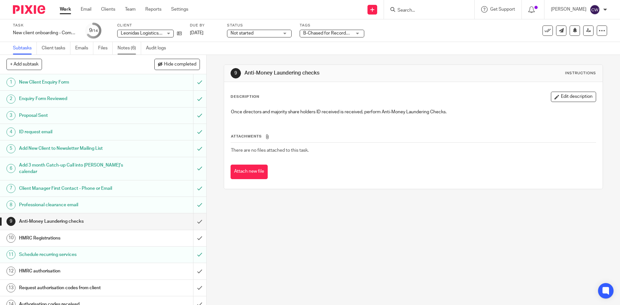
click at [128, 46] on link "Notes (6)" at bounding box center [130, 48] width 24 height 13
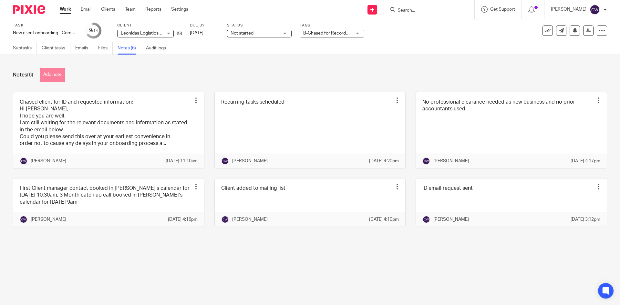
click at [62, 73] on button "Add note" at bounding box center [53, 75] width 26 height 15
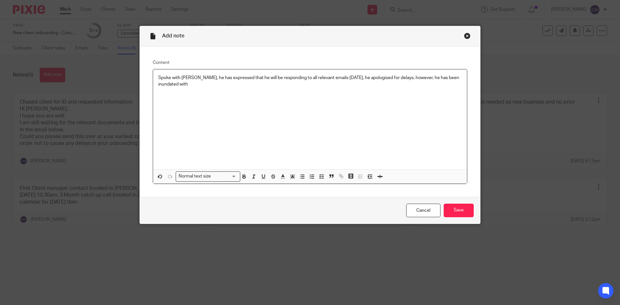
click at [198, 90] on div "Spoke with Mateo, he has expressed that he will be responding to all relevant e…" at bounding box center [310, 119] width 314 height 100
click at [467, 209] on input "Save" at bounding box center [459, 211] width 30 height 14
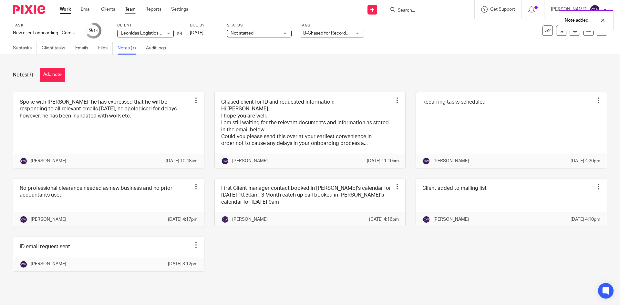
click at [133, 11] on link "Team" at bounding box center [130, 9] width 11 height 6
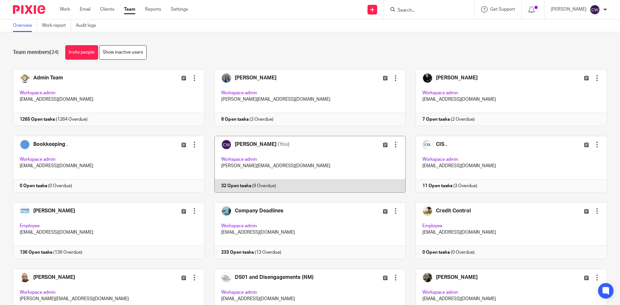
click at [229, 188] on link at bounding box center [304, 164] width 201 height 57
click at [242, 187] on link at bounding box center [304, 164] width 201 height 57
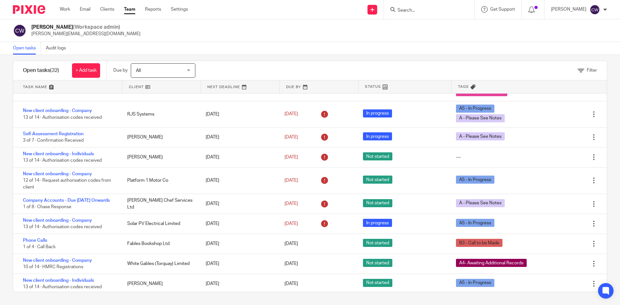
scroll to position [70, 0]
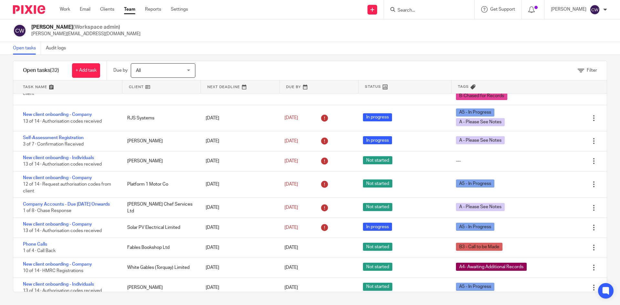
click at [421, 1] on div at bounding box center [429, 9] width 90 height 19
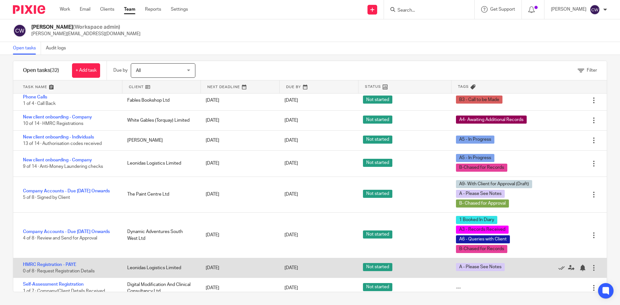
scroll to position [232, 0]
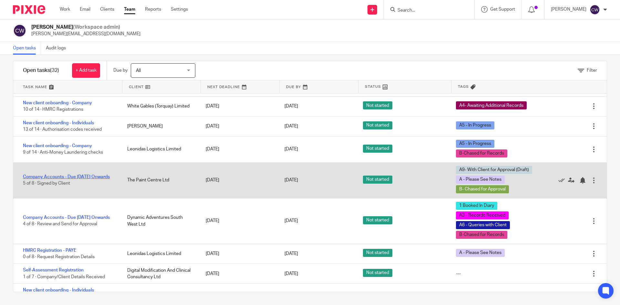
click at [80, 179] on link "Company Accounts - Due [DATE] Onwards" at bounding box center [66, 177] width 87 height 5
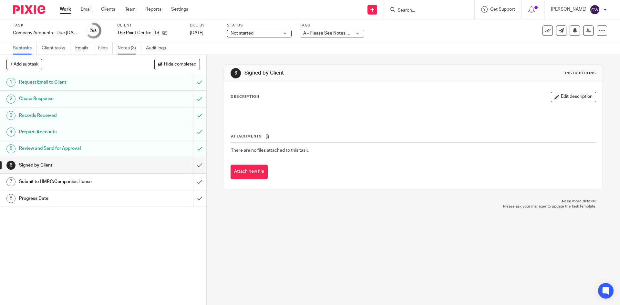
click at [130, 45] on link "Notes (3)" at bounding box center [130, 48] width 24 height 13
click at [132, 14] on div "Work Email Clients Team Reports Settings Work Email Clients Team Reports Settin…" at bounding box center [125, 9] width 145 height 19
click at [132, 11] on link "Team" at bounding box center [130, 9] width 11 height 6
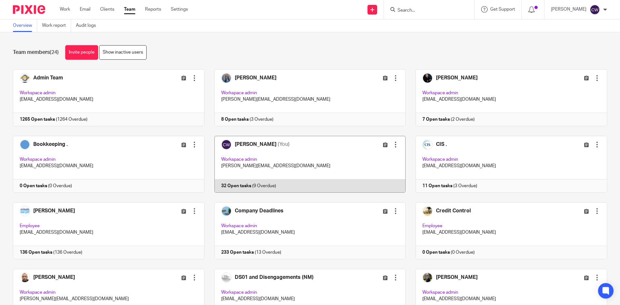
click at [232, 183] on link at bounding box center [304, 164] width 201 height 57
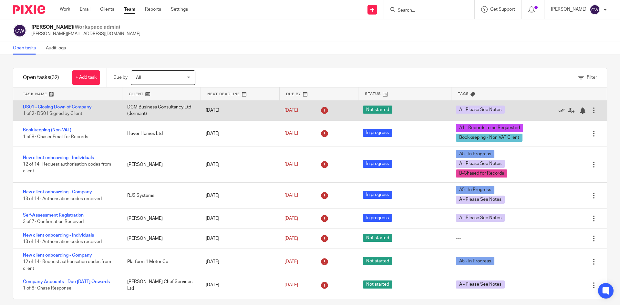
click at [84, 108] on link "DS01 - Closing Down of Company" at bounding box center [57, 107] width 69 height 5
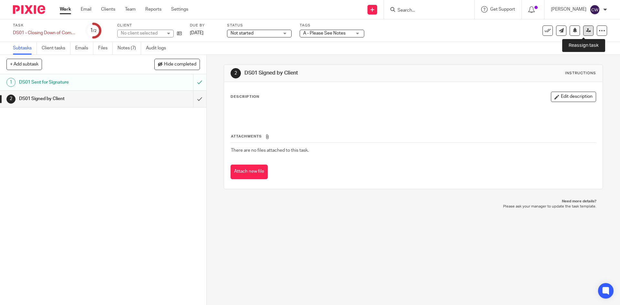
click at [586, 32] on link at bounding box center [588, 31] width 10 height 10
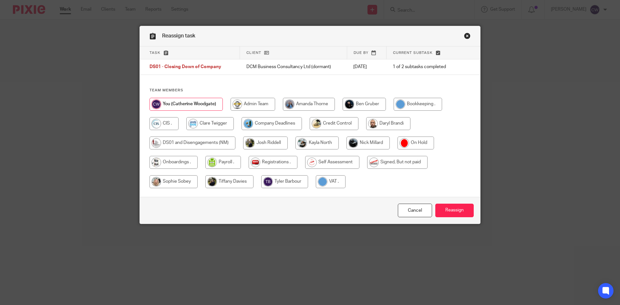
click at [465, 36] on link "Close this dialog window" at bounding box center [467, 37] width 6 height 9
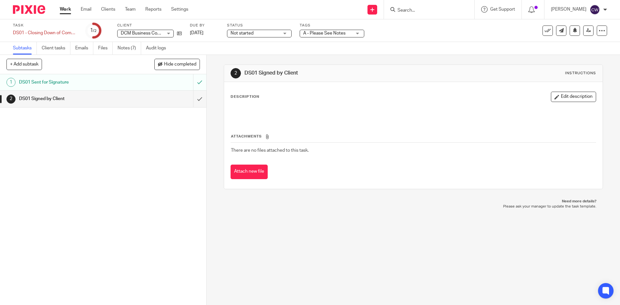
paste input "[PERSON_NAME] Magic Wand Cleaning Services"
type input "[PERSON_NAME] Magic Wand Cleaning Services"
drag, startPoint x: 447, startPoint y: 11, endPoint x: 255, endPoint y: 14, distance: 192.1
click at [260, 16] on div "Send new email Create task Add client Mason's Magic Wand Cleaning Services No r…" at bounding box center [409, 9] width 422 height 19
paste input "emily19981@hotmail.co.uk"
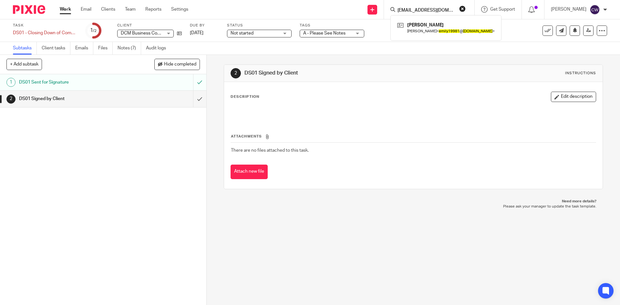
type input "emily19981@hotmail.co.uk"
click at [411, 39] on div "Emily Mason Emily Mason < emily19981 @ hotmail.co.uk >" at bounding box center [445, 27] width 111 height 25
click at [411, 28] on link at bounding box center [446, 27] width 101 height 15
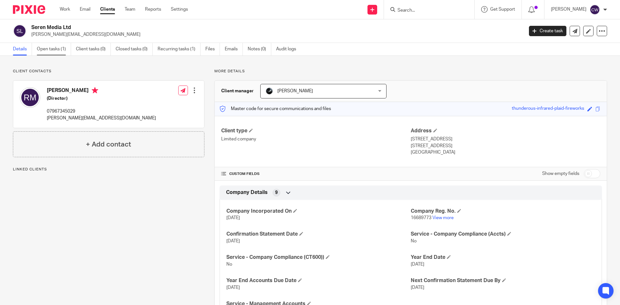
click at [59, 50] on link "Open tasks (1)" at bounding box center [54, 49] width 34 height 13
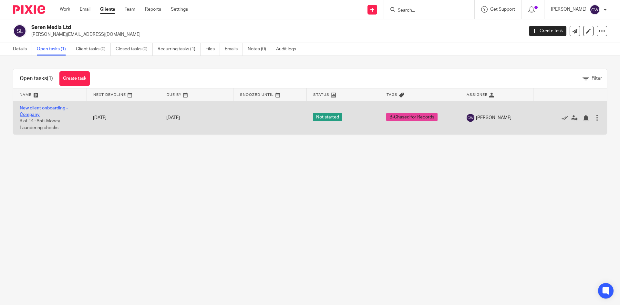
click at [49, 108] on link "New client onboarding - Company" at bounding box center [44, 111] width 48 height 11
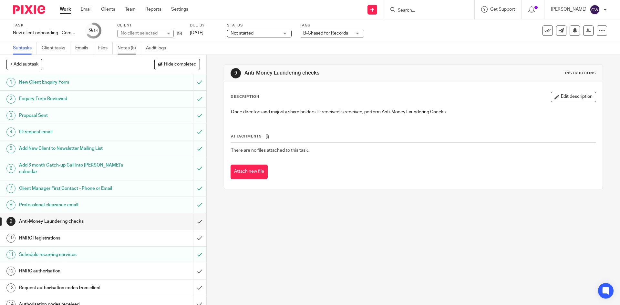
click at [123, 46] on link "Notes (5)" at bounding box center [130, 48] width 24 height 13
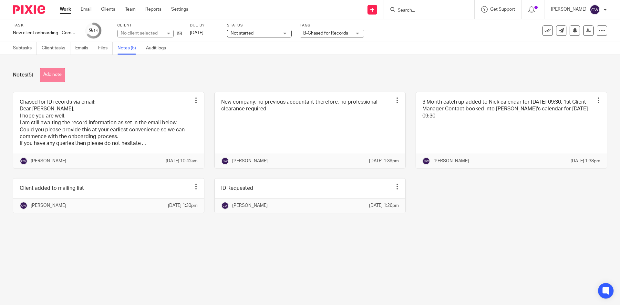
click at [63, 72] on button "Add note" at bounding box center [53, 75] width 26 height 15
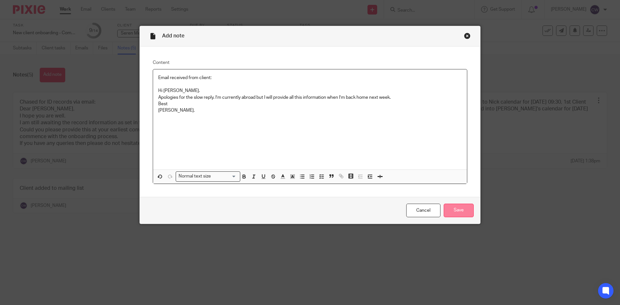
click at [463, 206] on input "Save" at bounding box center [459, 211] width 30 height 14
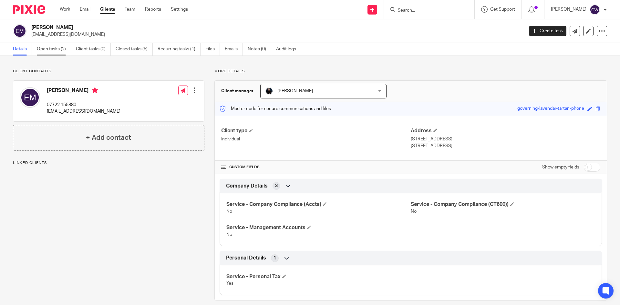
click at [48, 46] on link "Open tasks (2)" at bounding box center [54, 49] width 34 height 13
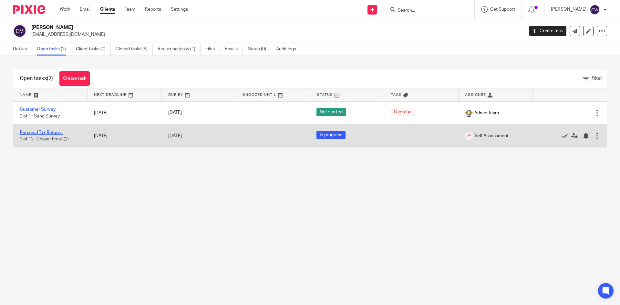
click at [57, 134] on link "Personal Tax Returns" at bounding box center [41, 132] width 43 height 5
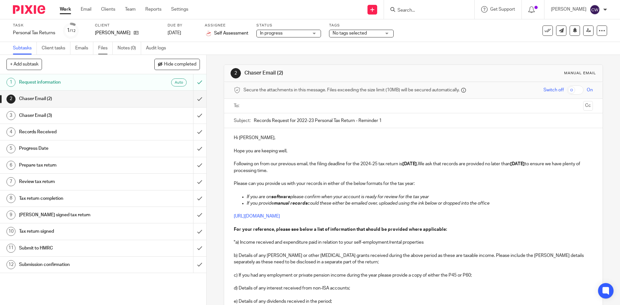
click at [107, 46] on link "Files" at bounding box center [105, 48] width 15 height 13
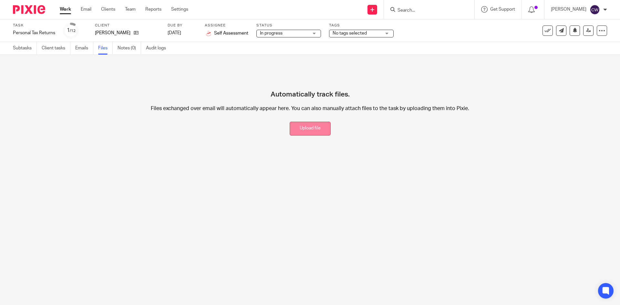
click at [311, 128] on button "Upload file" at bounding box center [310, 129] width 41 height 14
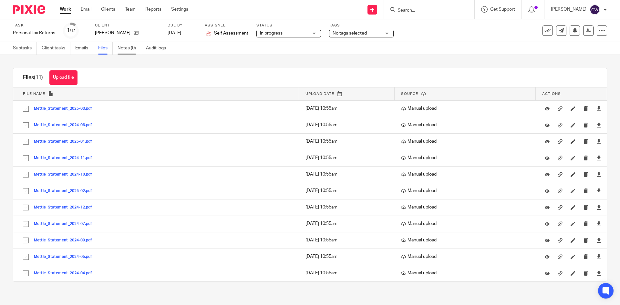
click at [123, 54] on link "Notes (0)" at bounding box center [130, 48] width 24 height 13
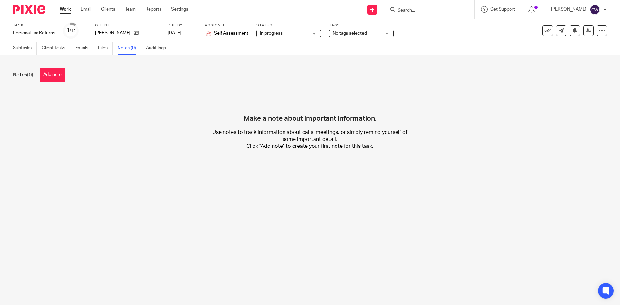
click at [60, 74] on button "Add note" at bounding box center [53, 75] width 26 height 15
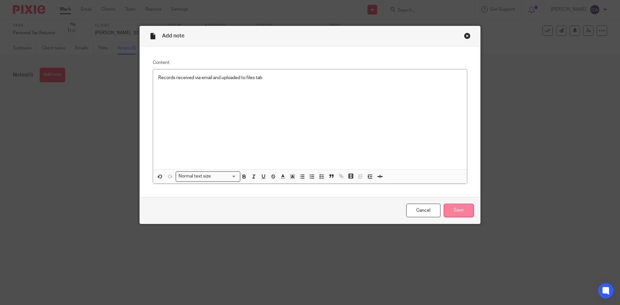
click at [458, 211] on input "Save" at bounding box center [459, 211] width 30 height 14
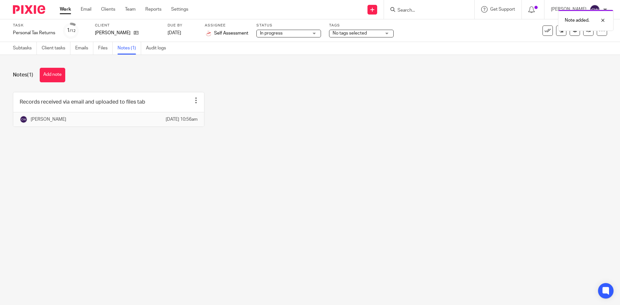
drag, startPoint x: 376, startPoint y: 30, endPoint x: 374, endPoint y: 33, distance: 3.3
click at [375, 30] on div "Note added." at bounding box center [461, 18] width 303 height 25
click at [370, 33] on span "No tags selected" at bounding box center [357, 33] width 48 height 7
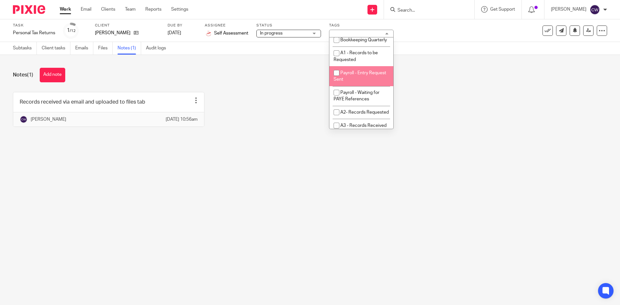
scroll to position [226, 0]
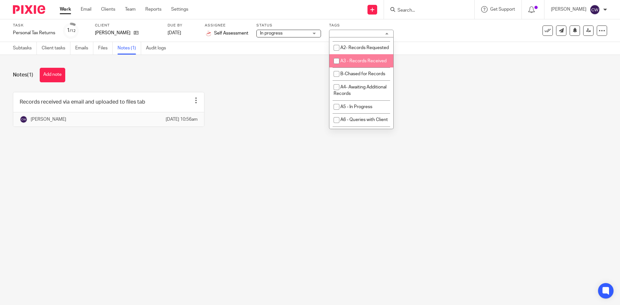
click at [366, 63] on span "A3 - Records Received" at bounding box center [363, 61] width 46 height 5
checkbox input "true"
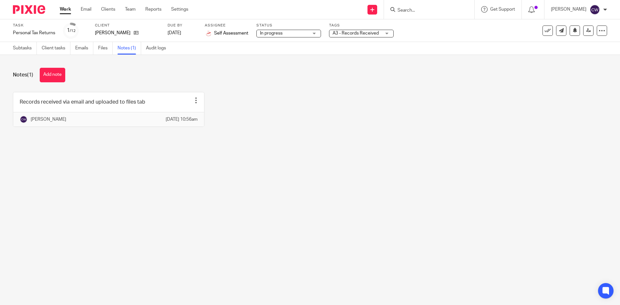
click at [476, 127] on div "Records received via email and uploaded to files tab Edit note Delete note Cath…" at bounding box center [305, 114] width 604 height 45
click at [587, 33] on link at bounding box center [588, 31] width 10 height 10
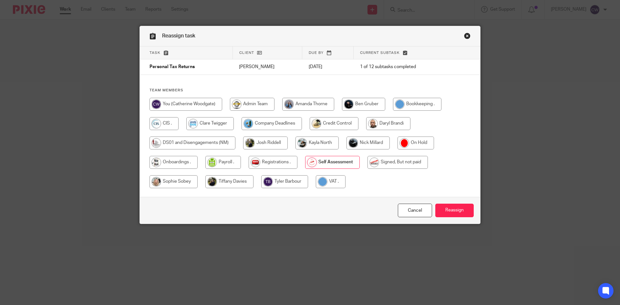
click at [377, 140] on input "radio" at bounding box center [367, 143] width 43 height 13
radio input "true"
click at [440, 210] on input "Reassign" at bounding box center [454, 211] width 38 height 14
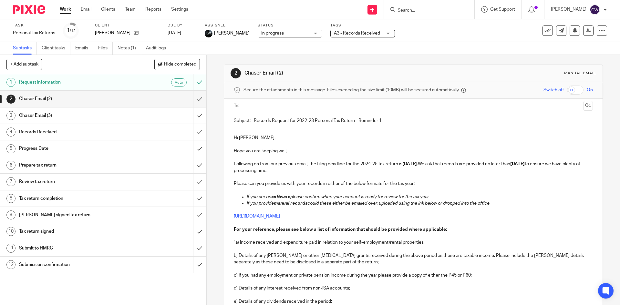
click at [436, 9] on input "Search" at bounding box center [426, 11] width 58 height 6
type input "r"
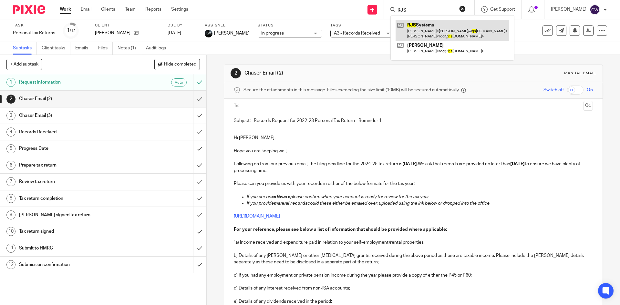
type input "RJS"
click at [423, 31] on link at bounding box center [453, 30] width 114 height 20
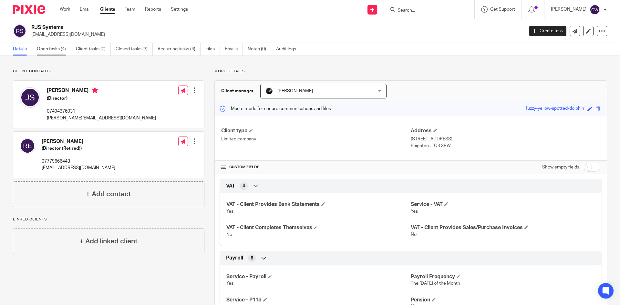
click at [59, 45] on link "Open tasks (4)" at bounding box center [54, 49] width 34 height 13
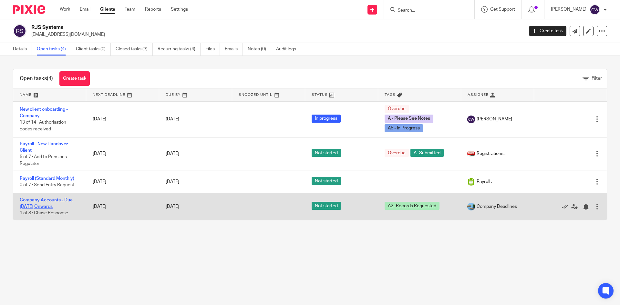
click at [52, 199] on link "Company Accounts - Due [DATE] Onwards" at bounding box center [46, 203] width 53 height 11
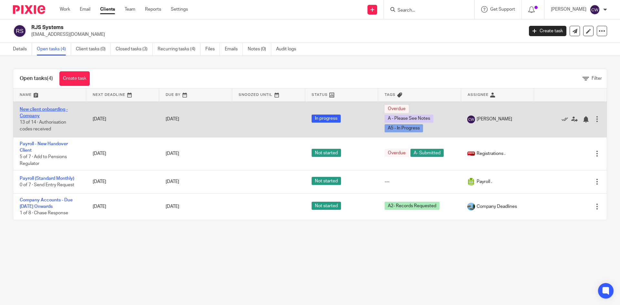
click at [45, 109] on link "New client onboarding - Company" at bounding box center [44, 112] width 48 height 11
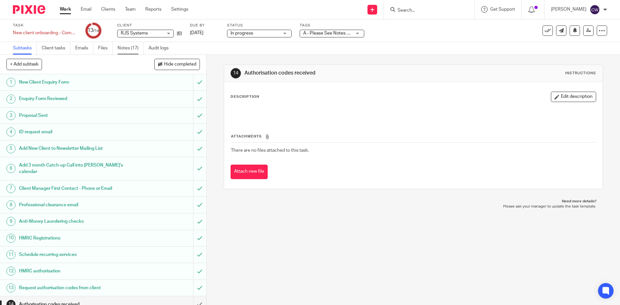
click at [132, 52] on link "Notes (17)" at bounding box center [131, 48] width 26 height 13
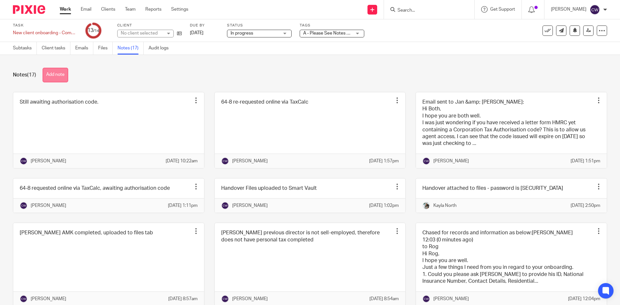
click at [57, 81] on button "Add note" at bounding box center [56, 75] width 26 height 15
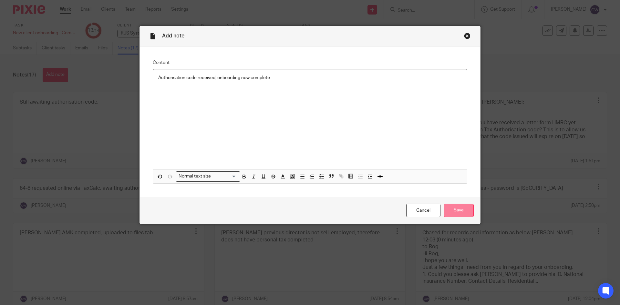
click at [464, 208] on input "Save" at bounding box center [459, 211] width 30 height 14
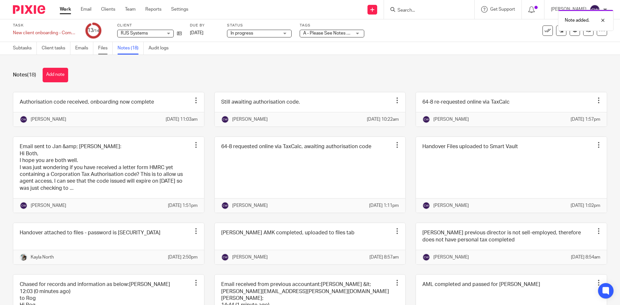
click at [105, 46] on link "Files" at bounding box center [105, 48] width 15 height 13
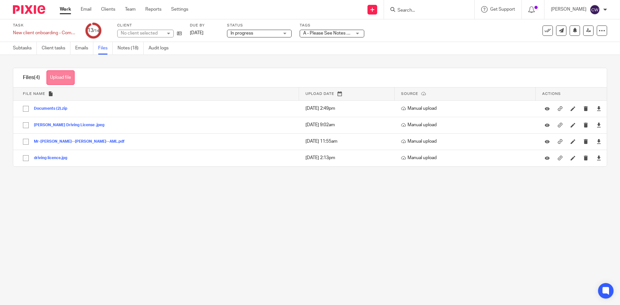
click at [63, 78] on button "Upload file" at bounding box center [60, 77] width 28 height 15
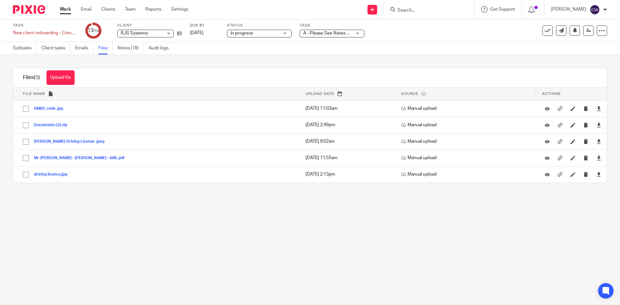
click at [429, 3] on div at bounding box center [429, 9] width 90 height 19
click at [410, 9] on input "Search" at bounding box center [426, 11] width 58 height 6
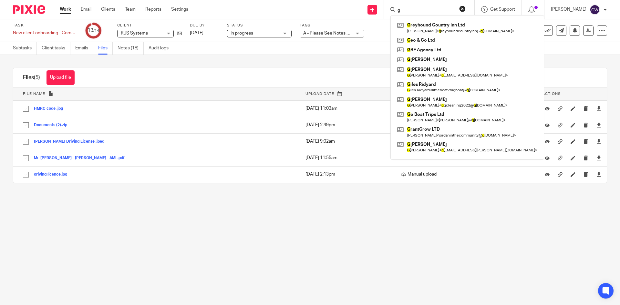
type input "g"
click at [424, 7] on form "g" at bounding box center [431, 9] width 69 height 8
click at [400, 8] on input "g" at bounding box center [426, 11] width 58 height 6
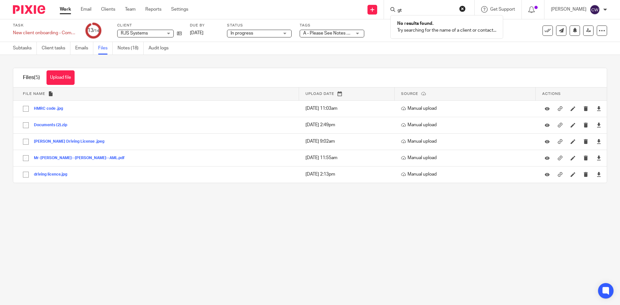
type input "g"
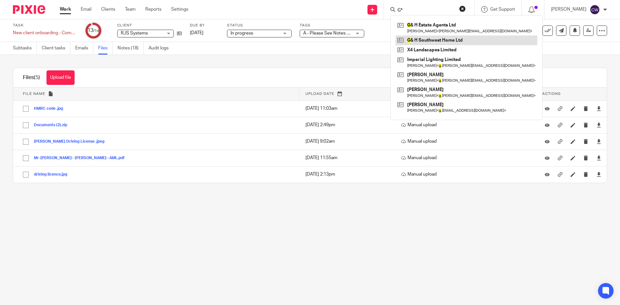
type input "G*"
click at [434, 36] on link at bounding box center [467, 41] width 142 height 10
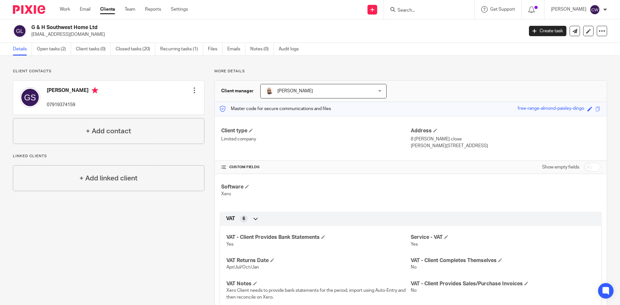
click at [52, 57] on div "Client contacts [PERSON_NAME] 07919374159 Edit contact Create client from conta…" at bounding box center [310, 274] width 620 height 436
click at [52, 51] on link "Open tasks (2)" at bounding box center [54, 49] width 34 height 13
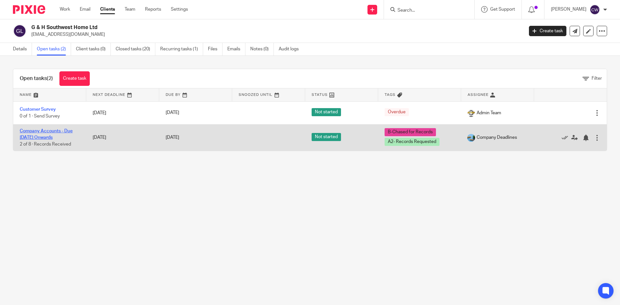
click at [57, 133] on link "Company Accounts - Due [DATE] Onwards" at bounding box center [46, 134] width 53 height 11
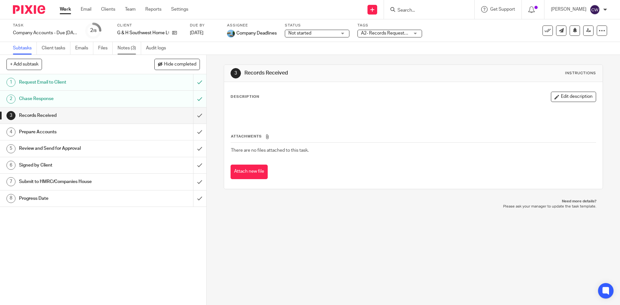
click at [130, 51] on link "Notes (3)" at bounding box center [130, 48] width 24 height 13
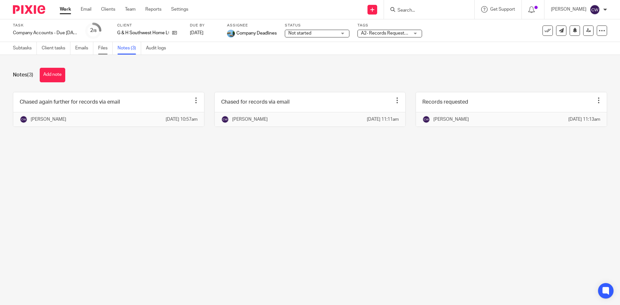
click at [104, 49] on link "Files" at bounding box center [105, 48] width 15 height 13
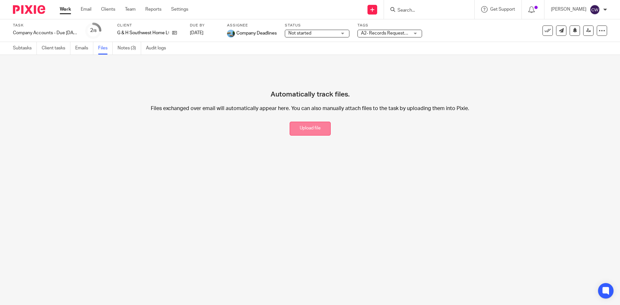
click at [318, 127] on button "Upload file" at bounding box center [310, 129] width 41 height 14
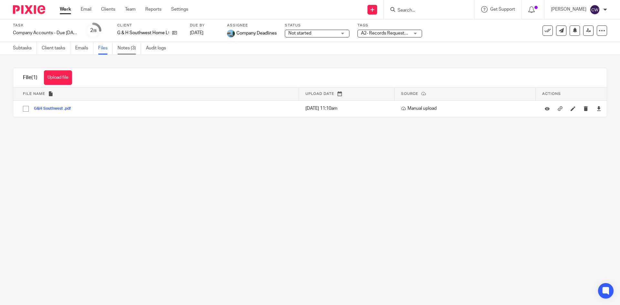
click at [128, 50] on link "Notes (3)" at bounding box center [130, 48] width 24 height 13
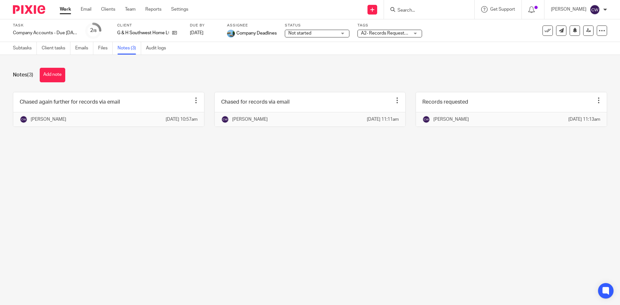
click at [369, 30] on span "A2- Records Requested + 1" at bounding box center [385, 33] width 48 height 7
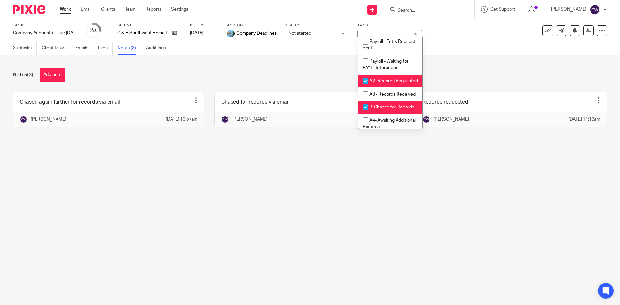
scroll to position [194, 0]
click at [404, 87] on li "A2- Records Requested" at bounding box center [390, 80] width 64 height 13
checkbox input "false"
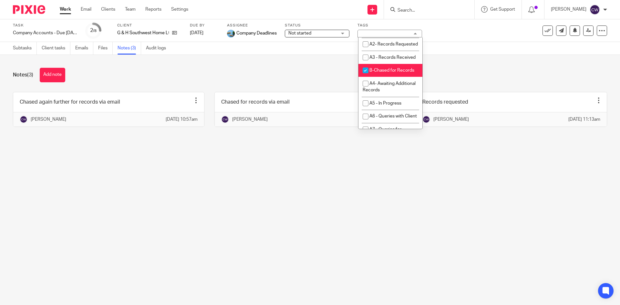
scroll to position [258, 0]
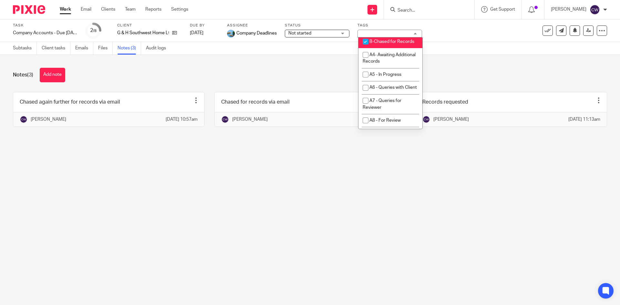
click at [392, 44] on span "B-Chased for Records" at bounding box center [391, 41] width 45 height 5
checkbox input "false"
click at [385, 31] on span "A3 - Records Received" at bounding box center [392, 28] width 46 height 5
checkbox input "true"
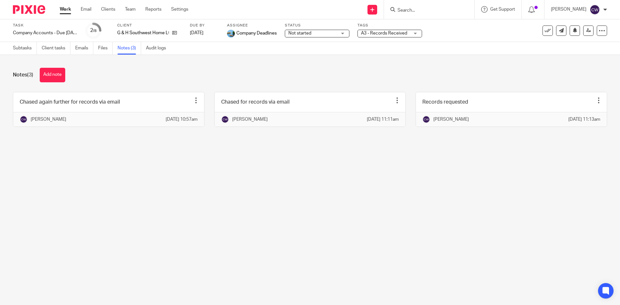
click at [437, 61] on div "Notes (3) Add note Chased again further for records via email Edit note Delete …" at bounding box center [310, 102] width 620 height 95
click at [173, 33] on icon at bounding box center [174, 32] width 5 height 5
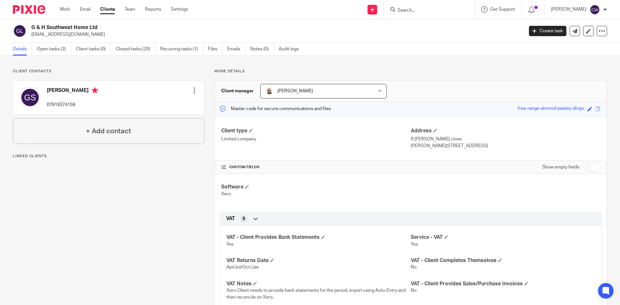
drag, startPoint x: 32, startPoint y: 33, endPoint x: 98, endPoint y: 39, distance: 67.1
click at [98, 39] on div "G & H Southwest Home Ltd [EMAIL_ADDRESS][DOMAIN_NAME] Create task Update from C…" at bounding box center [310, 31] width 620 height 24
copy p "[EMAIL_ADDRESS][DOMAIN_NAME]"
click at [47, 50] on link "Open tasks (2)" at bounding box center [54, 49] width 34 height 13
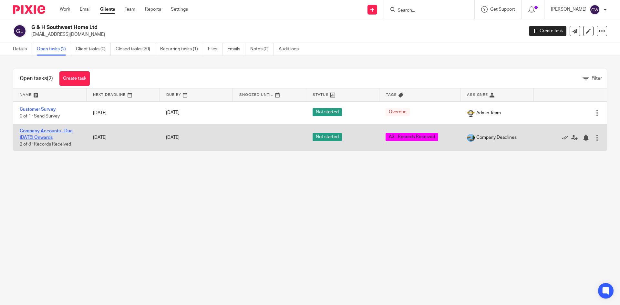
click at [50, 137] on link "Company Accounts - Due [DATE] Onwards" at bounding box center [46, 134] width 53 height 11
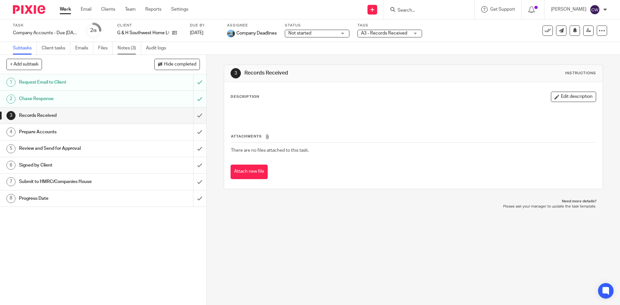
click at [123, 47] on link "Notes (3)" at bounding box center [130, 48] width 24 height 13
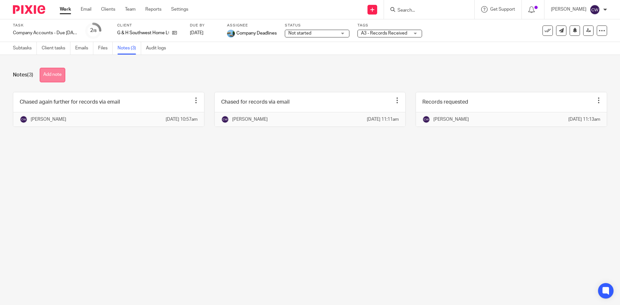
click at [51, 72] on button "Add note" at bounding box center [53, 75] width 26 height 15
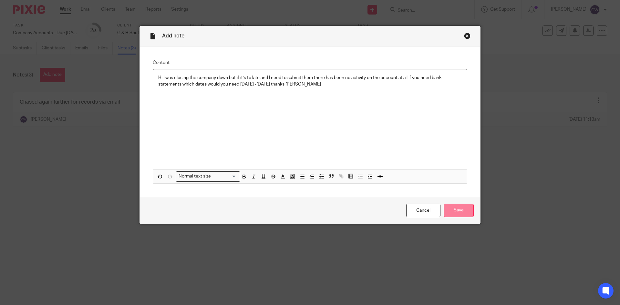
click at [455, 207] on input "Save" at bounding box center [459, 211] width 30 height 14
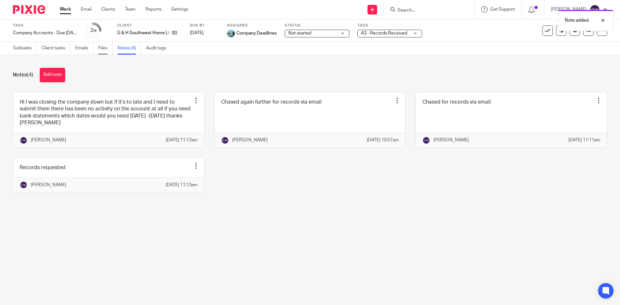
click at [108, 51] on link "Files" at bounding box center [105, 48] width 15 height 13
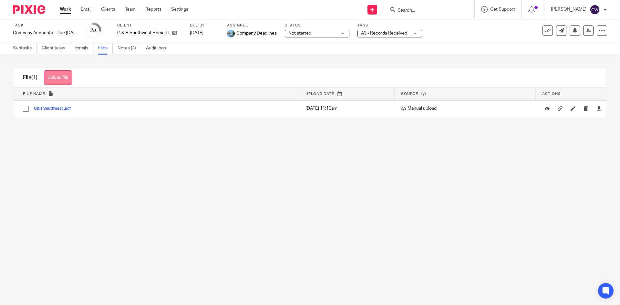
click at [61, 83] on button "Upload file" at bounding box center [58, 77] width 28 height 15
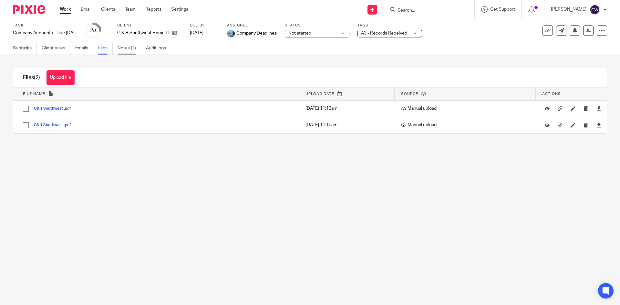
click at [122, 49] on link "Notes (4)" at bounding box center [130, 48] width 24 height 13
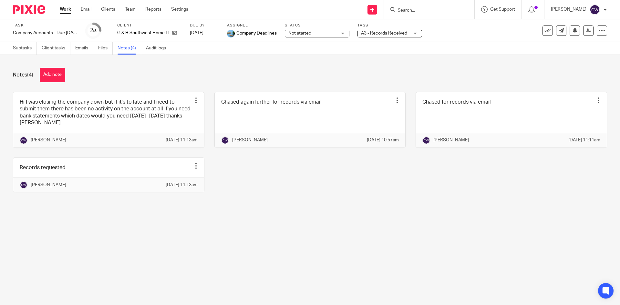
click at [55, 75] on button "Add note" at bounding box center [53, 75] width 26 height 15
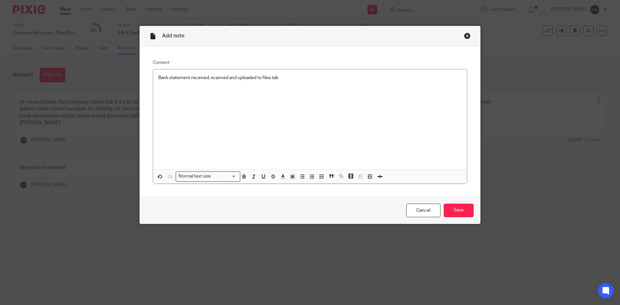
click at [473, 218] on div "Cancel Save" at bounding box center [310, 210] width 340 height 27
click at [456, 214] on input "Save" at bounding box center [459, 211] width 30 height 14
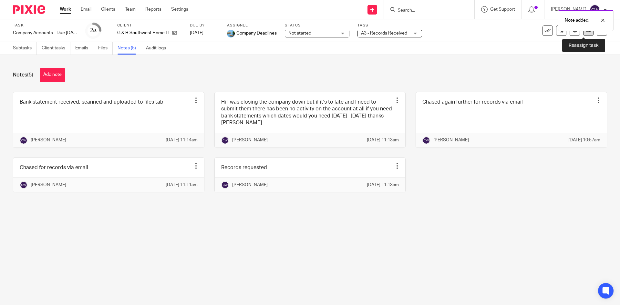
click at [586, 33] on icon at bounding box center [588, 30] width 5 height 5
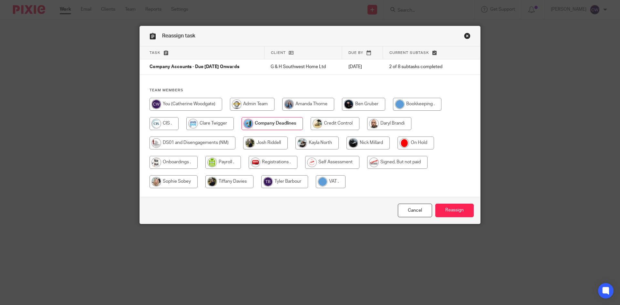
click at [366, 142] on input "radio" at bounding box center [367, 143] width 43 height 13
radio input "true"
click at [440, 212] on input "Reassign" at bounding box center [454, 211] width 38 height 14
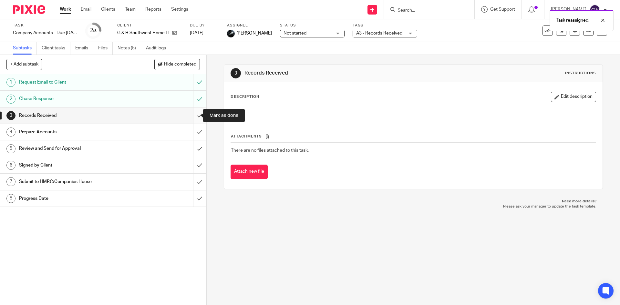
click at [197, 117] on input "submit" at bounding box center [103, 116] width 206 height 16
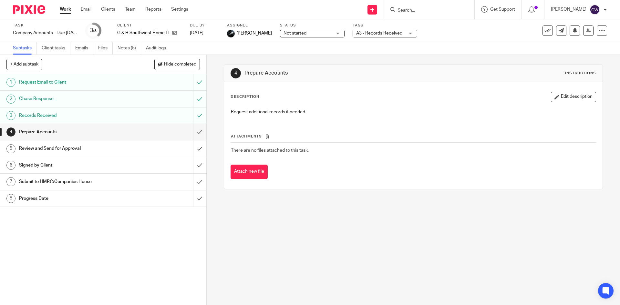
click at [444, 10] on input "Search" at bounding box center [426, 11] width 58 height 6
click at [426, 8] on input "trusted" at bounding box center [426, 11] width 58 height 6
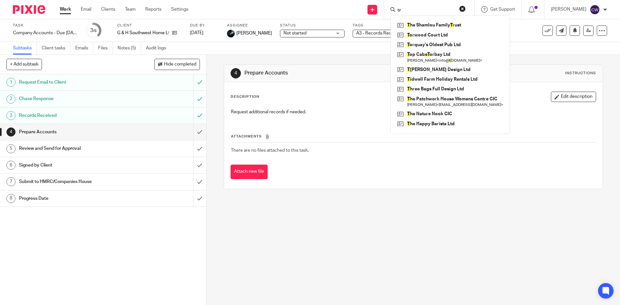
type input "t"
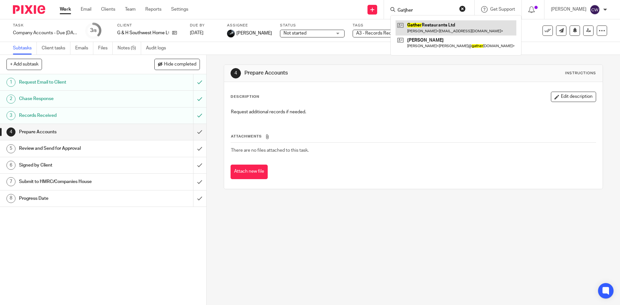
type input "Gatjher"
click at [435, 25] on link at bounding box center [456, 27] width 121 height 15
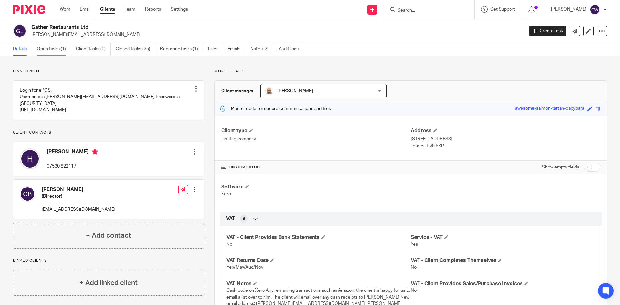
click at [58, 47] on link "Open tasks (1)" at bounding box center [54, 49] width 34 height 13
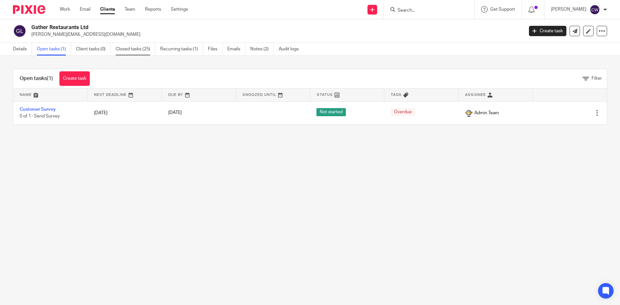
click at [130, 49] on link "Closed tasks (25)" at bounding box center [136, 49] width 40 height 13
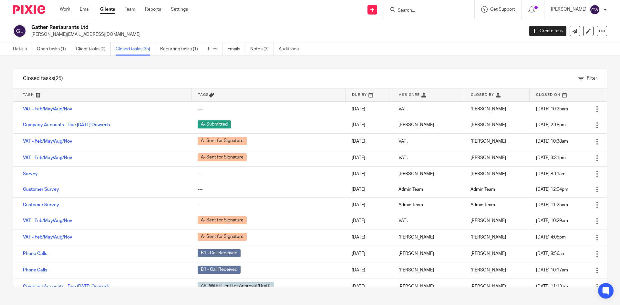
click at [425, 11] on input "Search" at bounding box center [426, 11] width 58 height 6
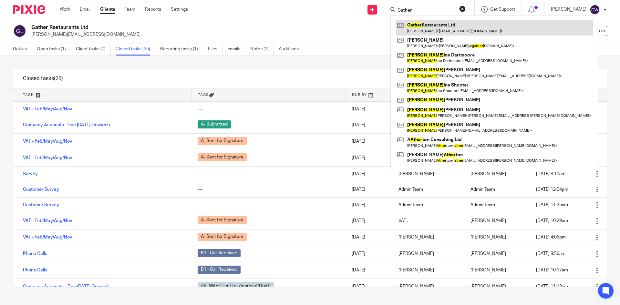
type input "Gather"
click at [441, 30] on link at bounding box center [494, 27] width 197 height 15
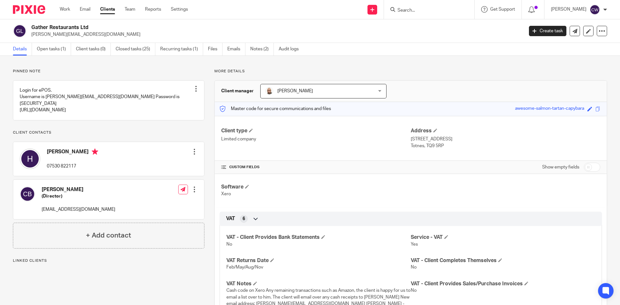
click at [46, 151] on div "Harrison 07530 822117" at bounding box center [59, 158] width 78 height 27
drag, startPoint x: 30, startPoint y: 34, endPoint x: 167, endPoint y: 42, distance: 136.8
click at [167, 42] on div "Gather Restaurants Ltd harrison@gathertotnes.com Create task Update from Compan…" at bounding box center [310, 31] width 620 height 24
click at [98, 36] on p "harrison@gathertotnes.com" at bounding box center [275, 34] width 488 height 6
drag, startPoint x: 93, startPoint y: 34, endPoint x: 29, endPoint y: 36, distance: 64.0
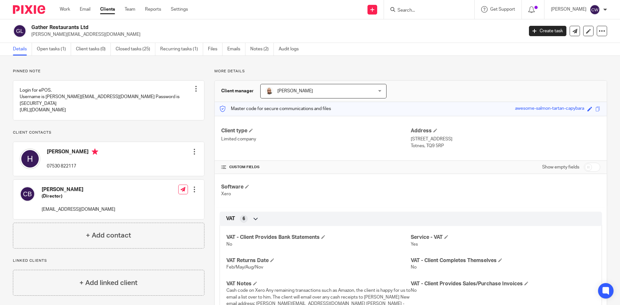
click at [29, 36] on div "Gather Restaurants Ltd harrison@gathertotnes.com" at bounding box center [266, 31] width 506 height 14
copy p "harrison@gathertotnes.com"
click at [102, 42] on div "Gather Restaurants Ltd harrison@gathertotnes.com Create task Update from Compan…" at bounding box center [310, 31] width 620 height 24
click at [95, 35] on p "harrison@gathertotnes.com" at bounding box center [275, 34] width 488 height 6
click at [425, 7] on form at bounding box center [431, 9] width 69 height 8
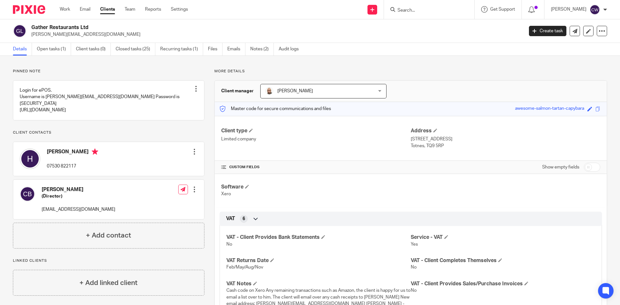
click at [427, 8] on input "Search" at bounding box center [426, 11] width 58 height 6
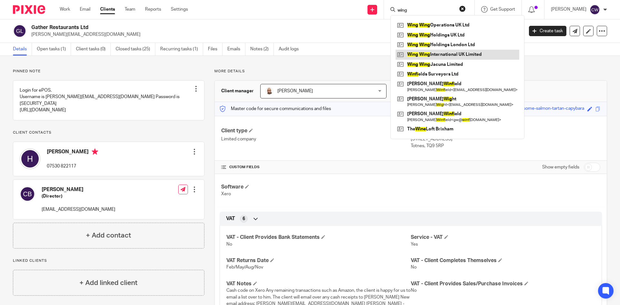
type input "wing"
click at [461, 56] on link at bounding box center [458, 55] width 124 height 10
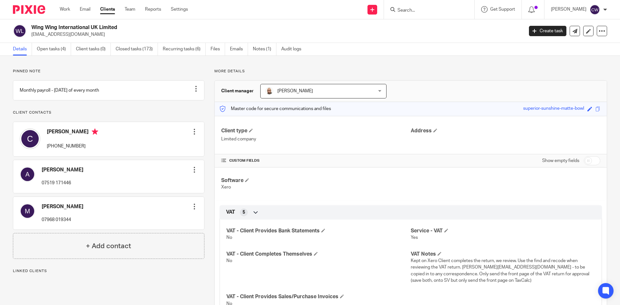
drag, startPoint x: 31, startPoint y: 35, endPoint x: 77, endPoint y: 39, distance: 45.7
click at [87, 40] on div "Wing Wing International UK Limited finance@wingwing.co.uk Create task Update fr…" at bounding box center [310, 31] width 620 height 24
copy p "finance@wingwing.co.uk"
click at [430, 9] on input "Search" at bounding box center [426, 11] width 58 height 6
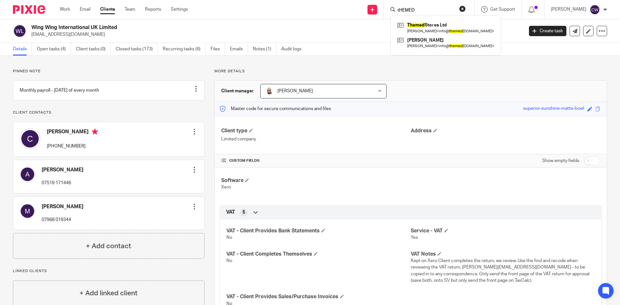
type input "tHEMED"
drag, startPoint x: 411, startPoint y: 7, endPoint x: 368, endPoint y: 7, distance: 43.6
click at [367, 7] on div "Send new email Create task Add client tHEMED Themed Stores Ltd Adrian < info@ t…" at bounding box center [409, 9] width 422 height 19
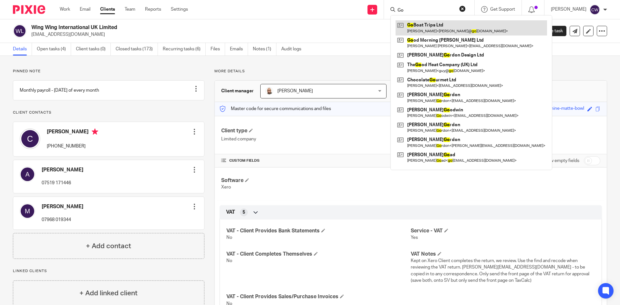
type input "Go"
click at [437, 28] on link at bounding box center [471, 27] width 151 height 15
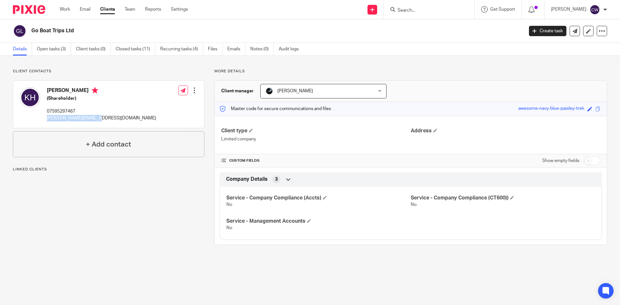
drag, startPoint x: 45, startPoint y: 118, endPoint x: 107, endPoint y: 127, distance: 62.3
click at [107, 127] on div "Kim Holmes (Shareholder) 07595297467 kim@goboattrips.co.uk Edit contact Create …" at bounding box center [108, 104] width 191 height 47
copy p "kim@goboattrips.co.uk"
click at [430, 12] on input "Search" at bounding box center [426, 11] width 58 height 6
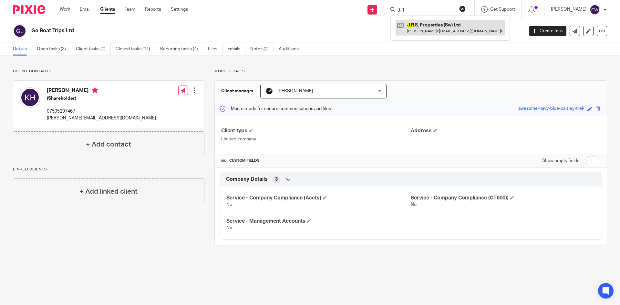
type input "J.R"
click at [413, 27] on link at bounding box center [450, 27] width 109 height 15
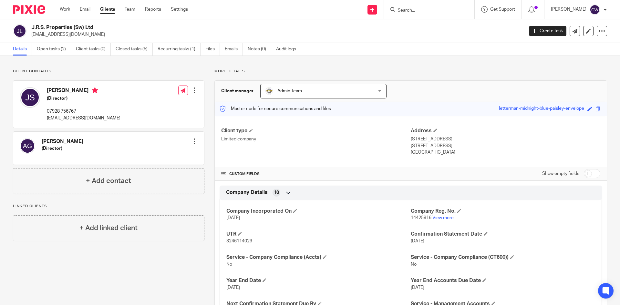
drag, startPoint x: 32, startPoint y: 36, endPoint x: 81, endPoint y: 36, distance: 49.1
click at [112, 37] on p "[EMAIL_ADDRESS][DOMAIN_NAME]" at bounding box center [275, 34] width 488 height 6
click at [94, 33] on p "[EMAIL_ADDRESS][DOMAIN_NAME]" at bounding box center [275, 34] width 488 height 6
drag, startPoint x: 94, startPoint y: 34, endPoint x: 31, endPoint y: 37, distance: 63.0
click at [26, 37] on div "J.R.S. Properties (Sw) Ltd [EMAIL_ADDRESS][DOMAIN_NAME]" at bounding box center [266, 31] width 506 height 14
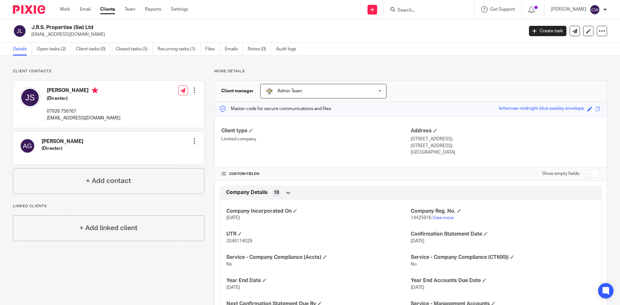
click at [38, 36] on p "[EMAIL_ADDRESS][DOMAIN_NAME]" at bounding box center [275, 34] width 488 height 6
drag, startPoint x: 30, startPoint y: 34, endPoint x: 93, endPoint y: 37, distance: 63.0
click at [93, 37] on div "J.R.S. Properties (Sw) Ltd [EMAIL_ADDRESS][DOMAIN_NAME]" at bounding box center [266, 31] width 506 height 14
copy p "[EMAIL_ADDRESS][DOMAIN_NAME]"
click at [41, 47] on link "Open tasks (2)" at bounding box center [54, 49] width 34 height 13
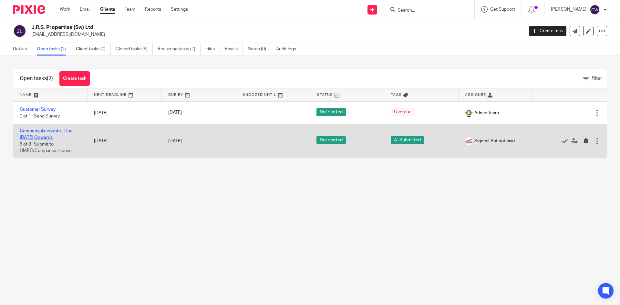
click at [48, 129] on link "Company Accounts - Due [DATE] Onwards" at bounding box center [46, 134] width 53 height 11
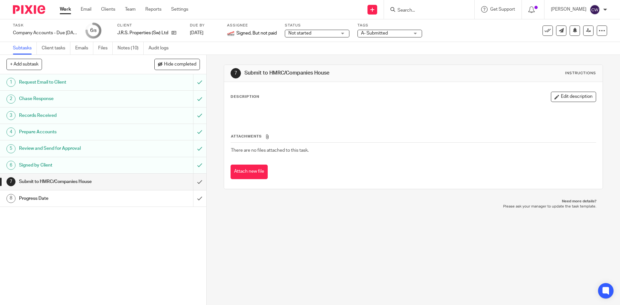
click at [130, 49] on link "Notes (10)" at bounding box center [131, 48] width 26 height 13
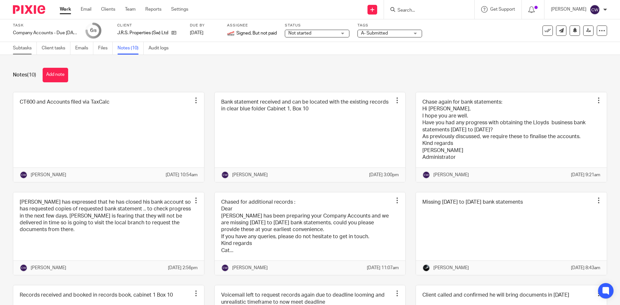
click at [21, 49] on link "Subtasks" at bounding box center [25, 48] width 24 height 13
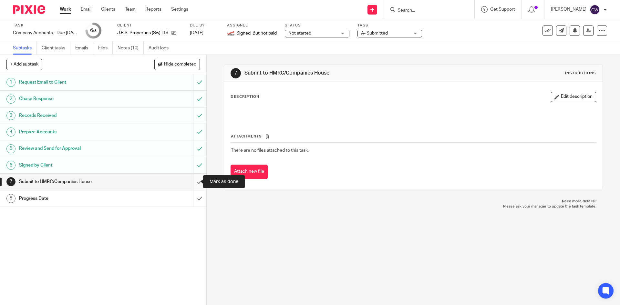
click at [193, 181] on input "submit" at bounding box center [103, 182] width 206 height 16
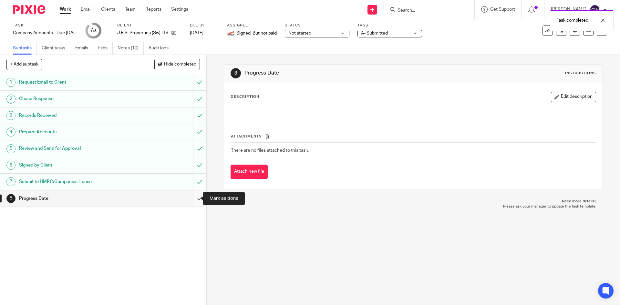
click at [196, 199] on input "submit" at bounding box center [103, 198] width 206 height 16
